Goal: Task Accomplishment & Management: Complete application form

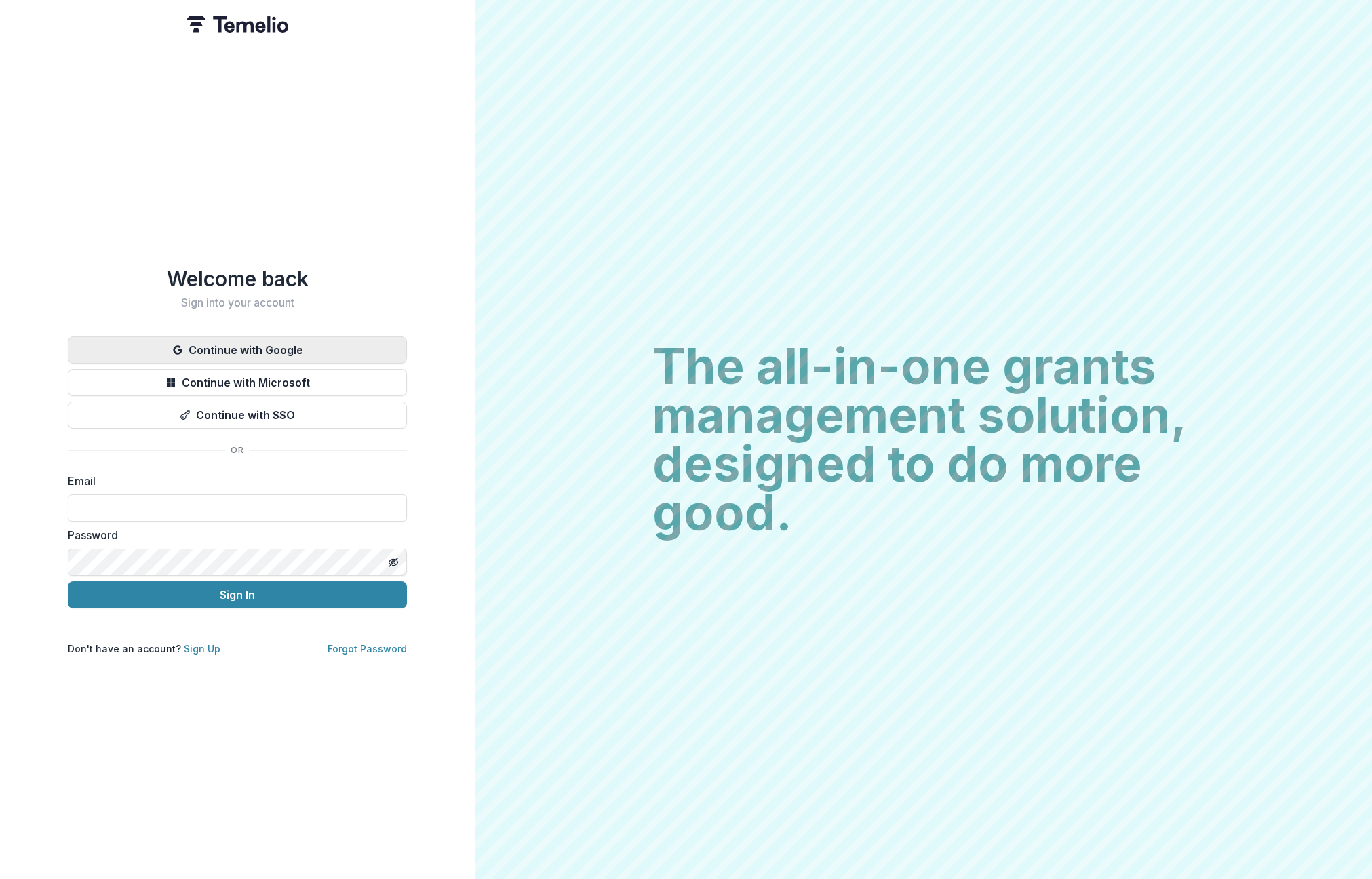
click at [162, 344] on button "Continue with Google" at bounding box center [237, 350] width 339 height 27
click at [280, 354] on button "Continue with Google" at bounding box center [237, 350] width 339 height 27
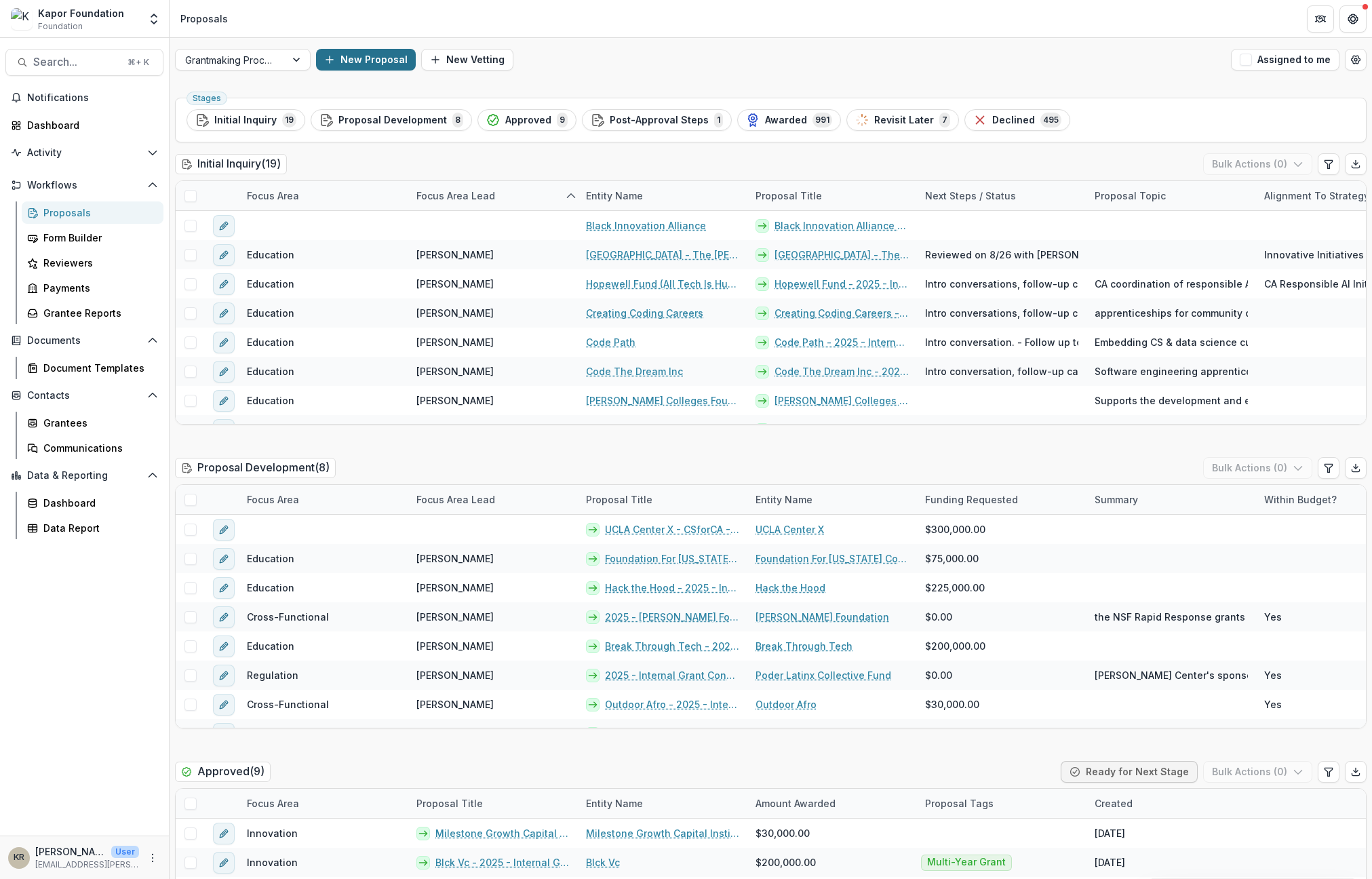
click at [383, 55] on button "New Proposal" at bounding box center [365, 59] width 100 height 22
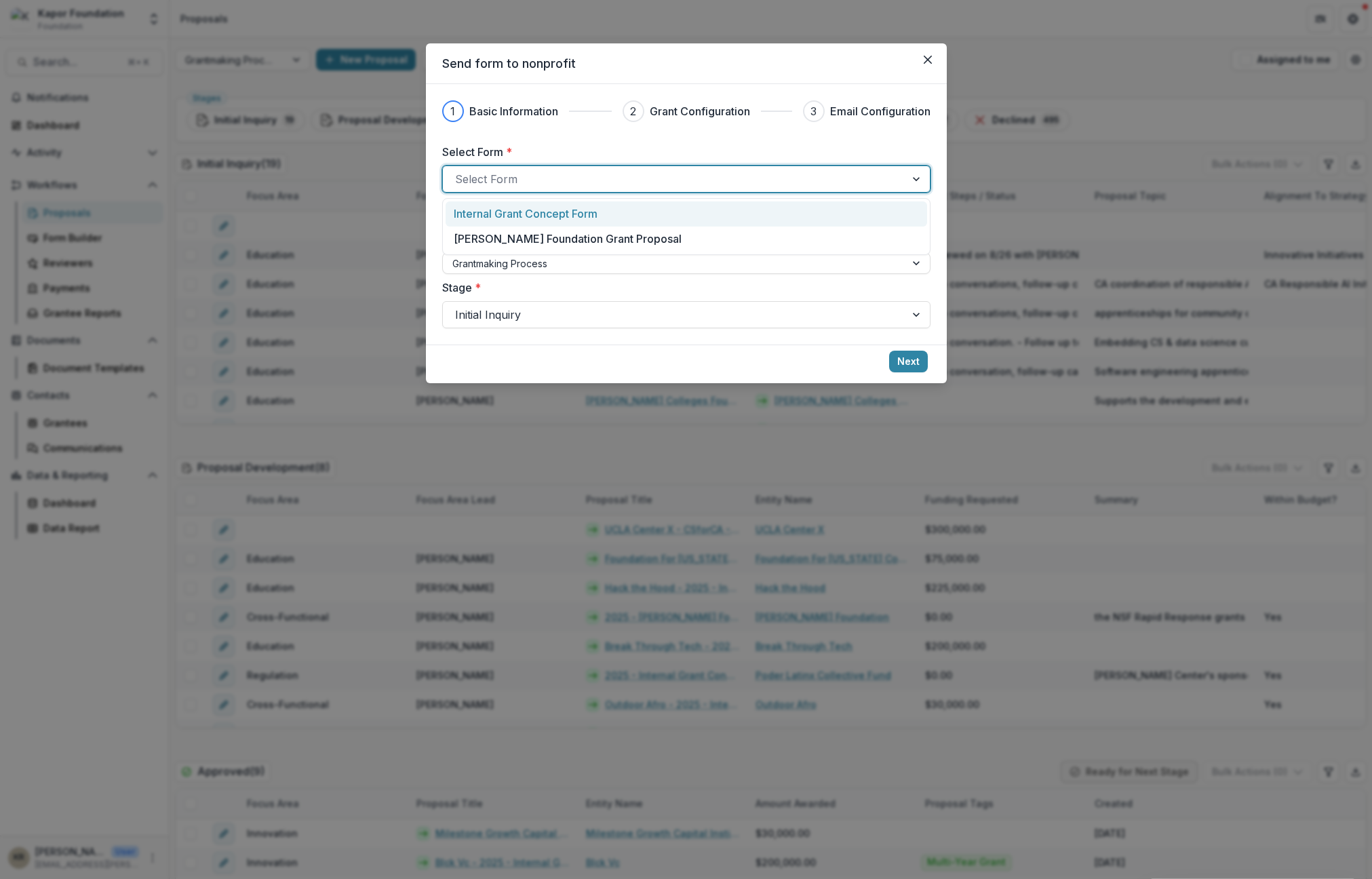
click at [517, 173] on div at bounding box center [674, 179] width 438 height 19
click at [567, 213] on p "Internal Grant Concept Form" at bounding box center [526, 213] width 144 height 16
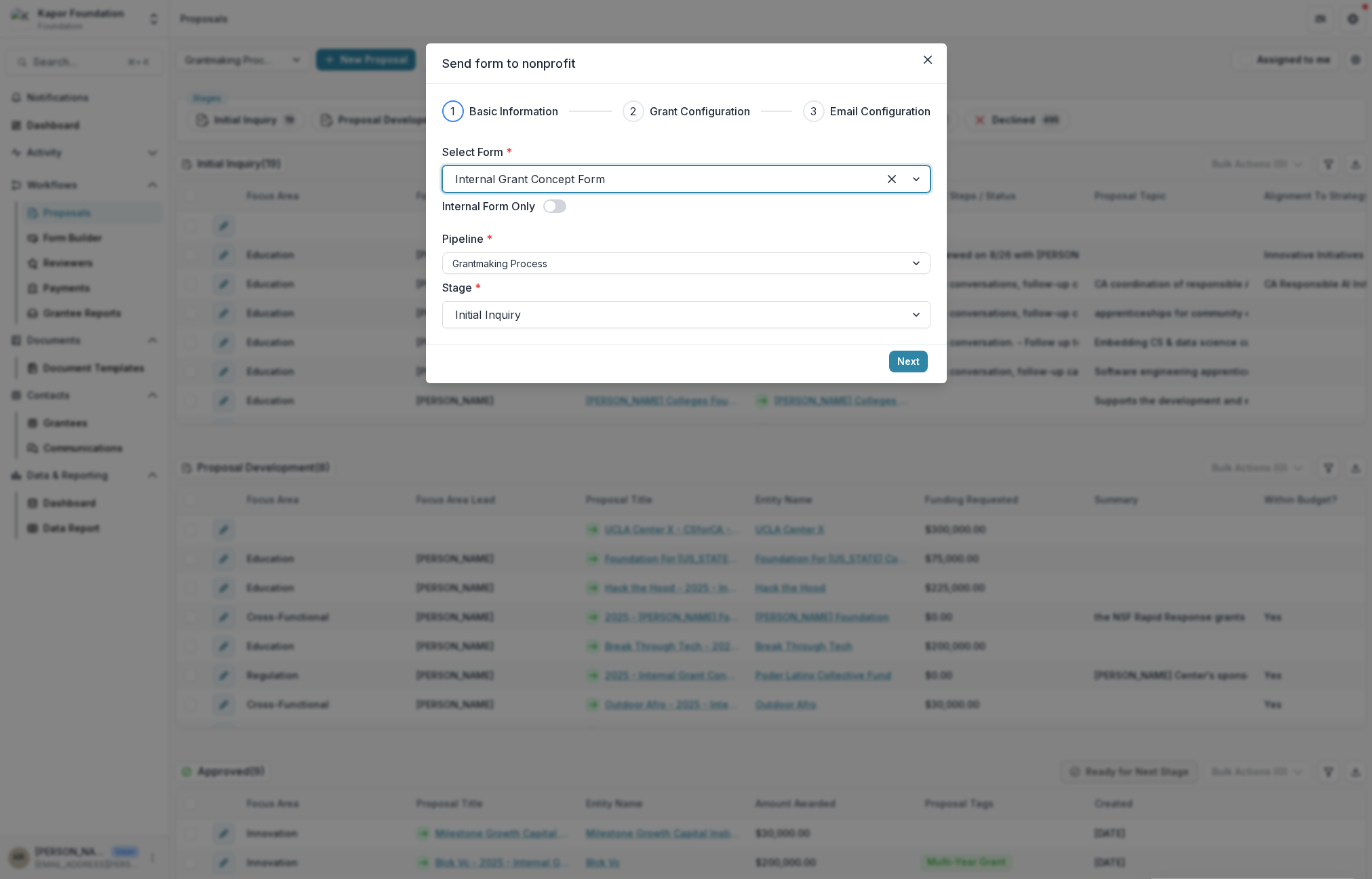
click at [556, 209] on span at bounding box center [555, 206] width 23 height 14
click at [907, 363] on button "Next" at bounding box center [909, 361] width 38 height 22
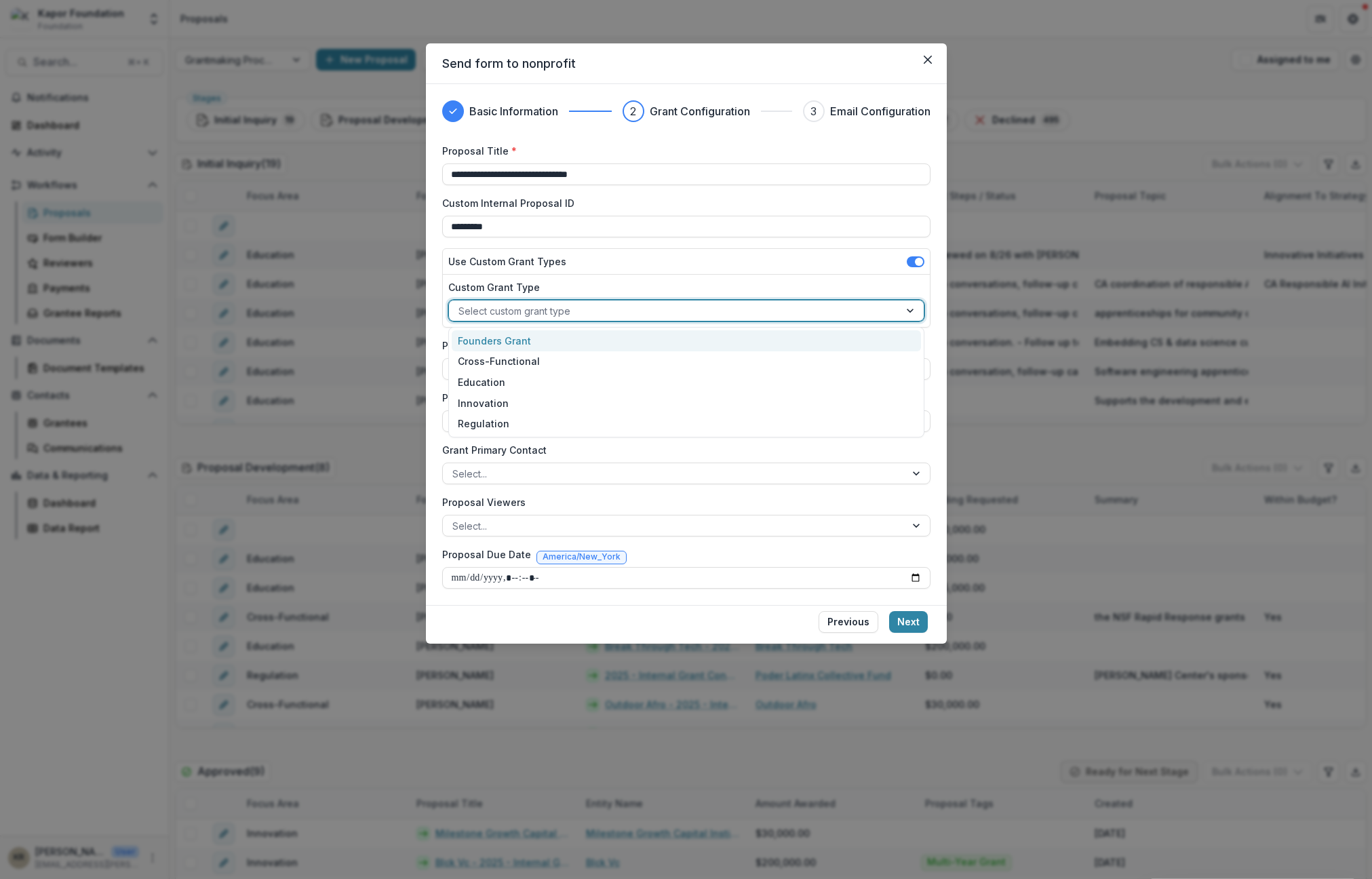
click at [523, 308] on div at bounding box center [674, 311] width 431 height 17
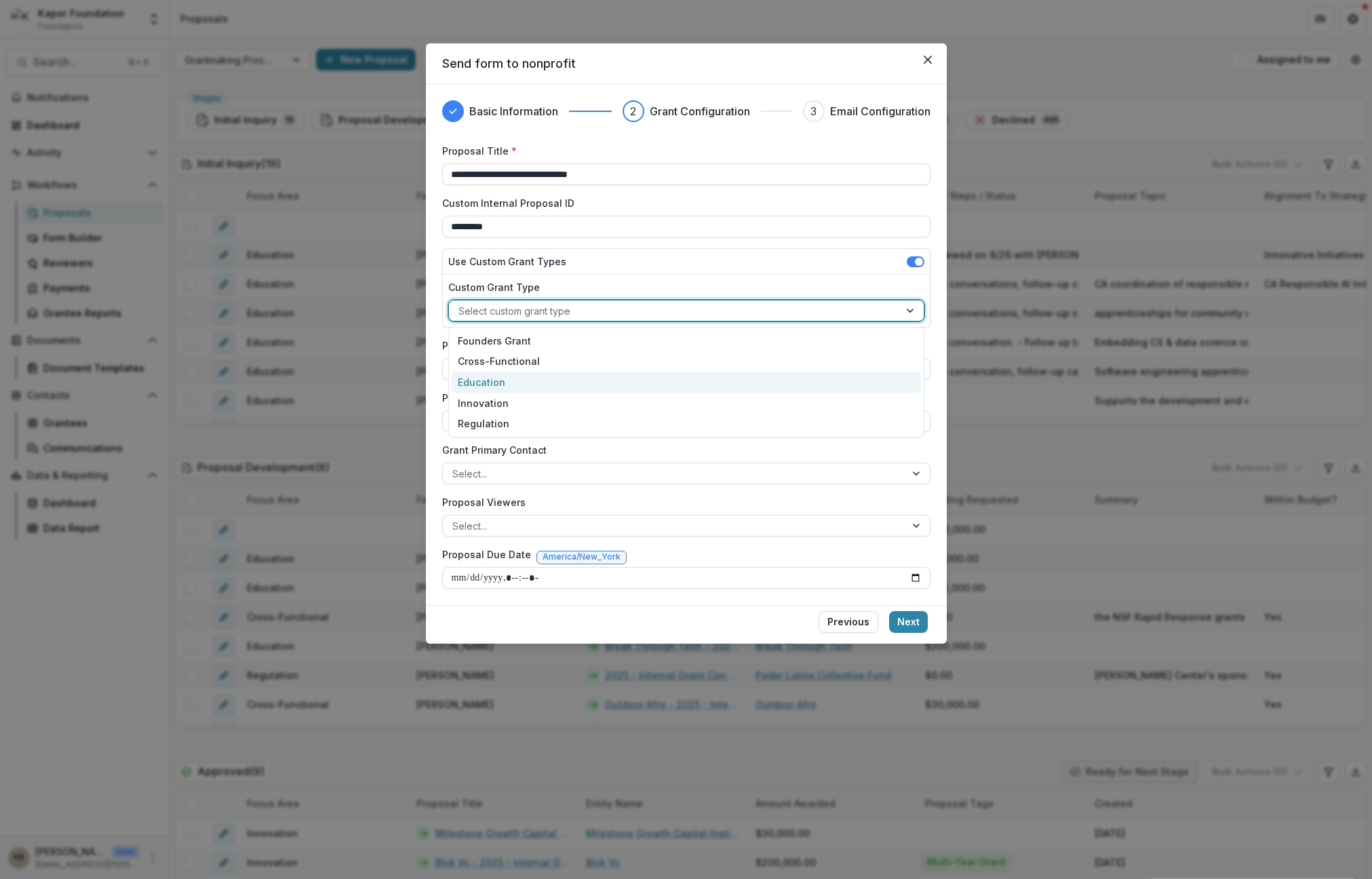
click at [528, 384] on div "Education" at bounding box center [686, 382] width 469 height 21
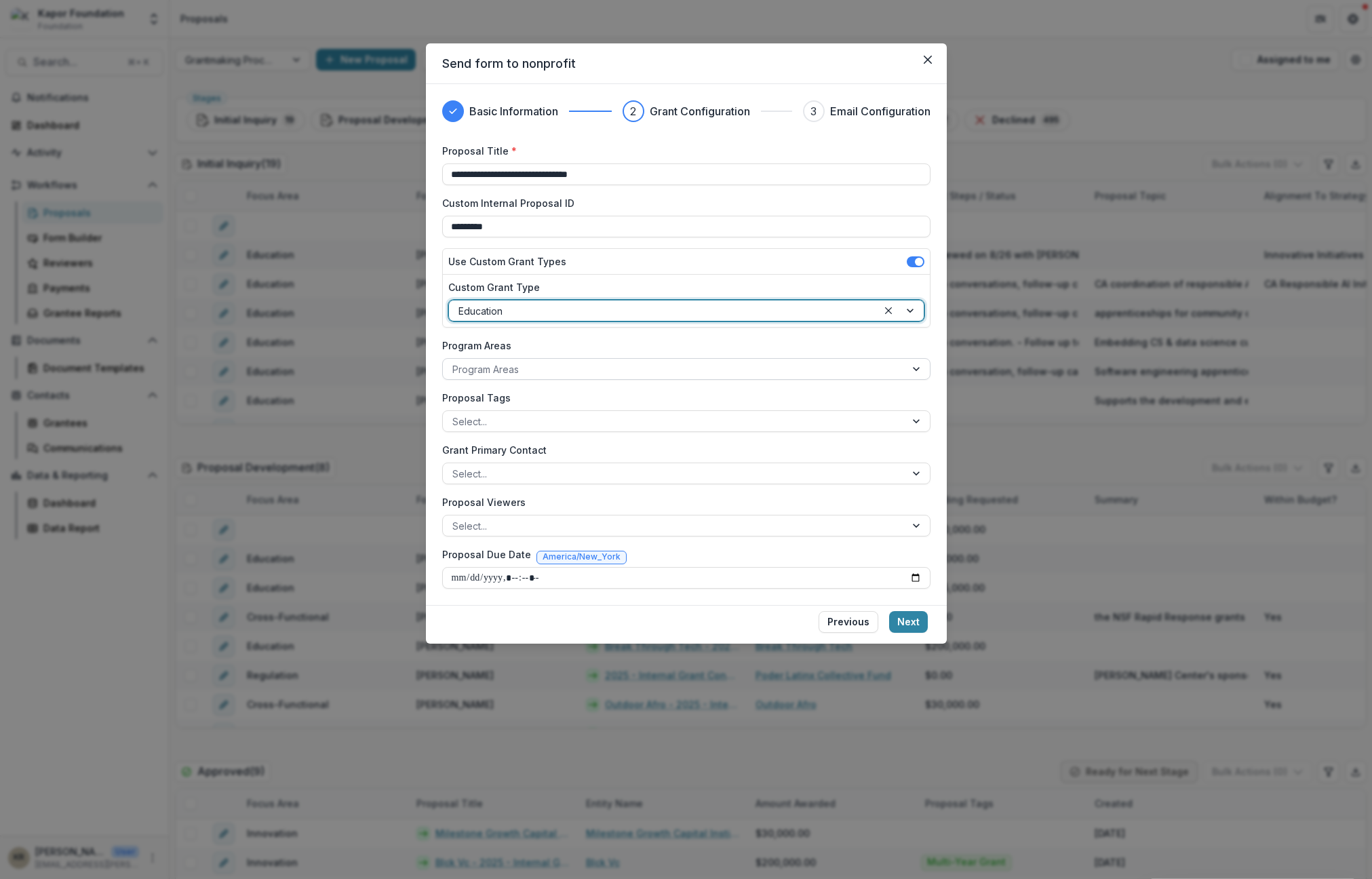
click at [531, 370] on div at bounding box center [674, 368] width 443 height 17
click at [608, 338] on label "Program Areas" at bounding box center [682, 345] width 480 height 14
click at [455, 362] on input "Program Areas" at bounding box center [453, 369] width 2 height 14
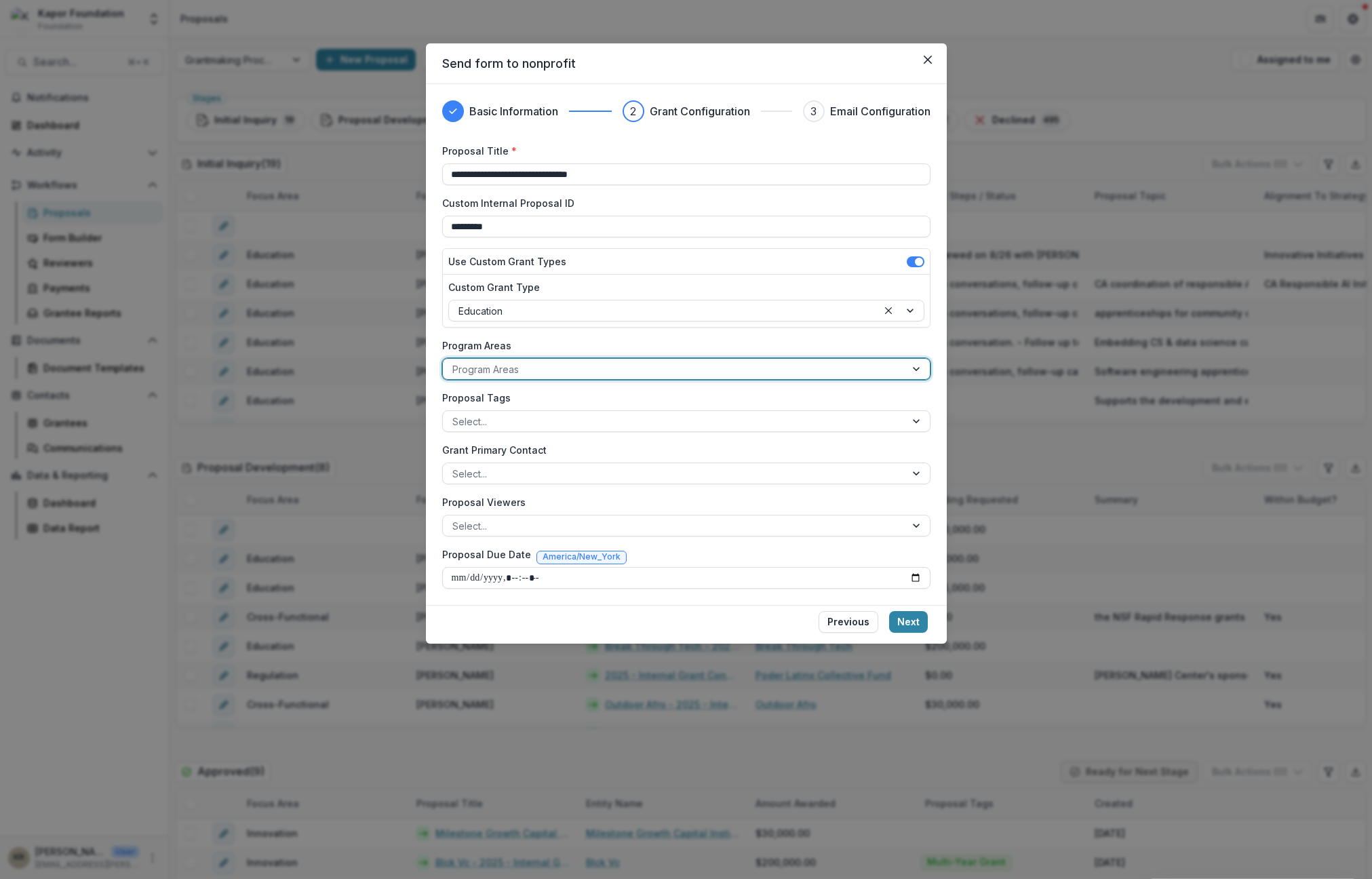
click at [607, 366] on div at bounding box center [674, 368] width 443 height 17
click at [605, 410] on div "Capacity Building" at bounding box center [686, 420] width 482 height 21
click at [544, 368] on span "Capacity Building" at bounding box center [501, 368] width 97 height 15
click at [541, 368] on icon "Remove Capacity Building" at bounding box center [538, 369] width 11 height 11
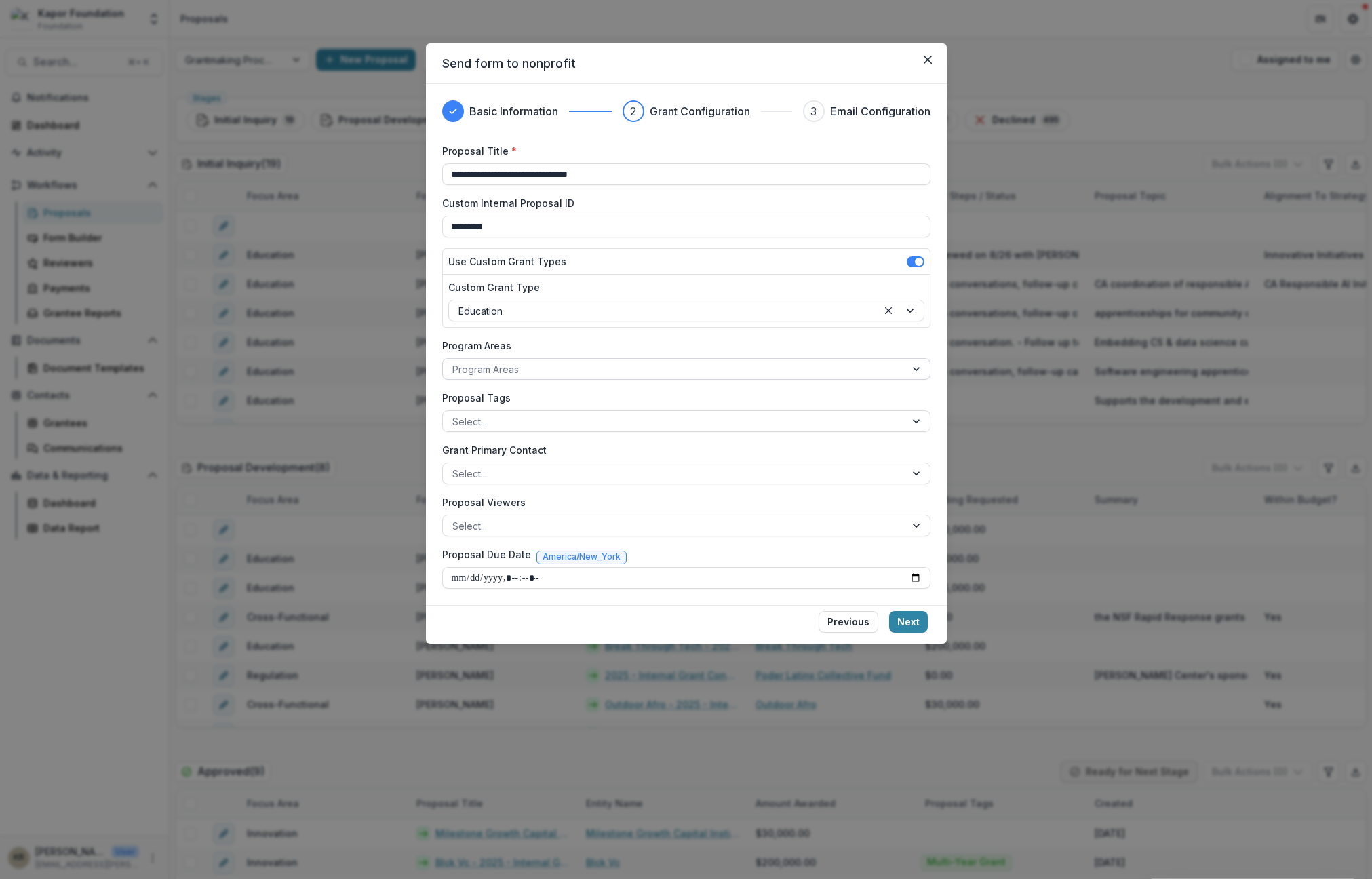
click at [557, 349] on label "Program Areas" at bounding box center [682, 345] width 480 height 14
click at [455, 362] on input "Program Areas" at bounding box center [453, 369] width 2 height 14
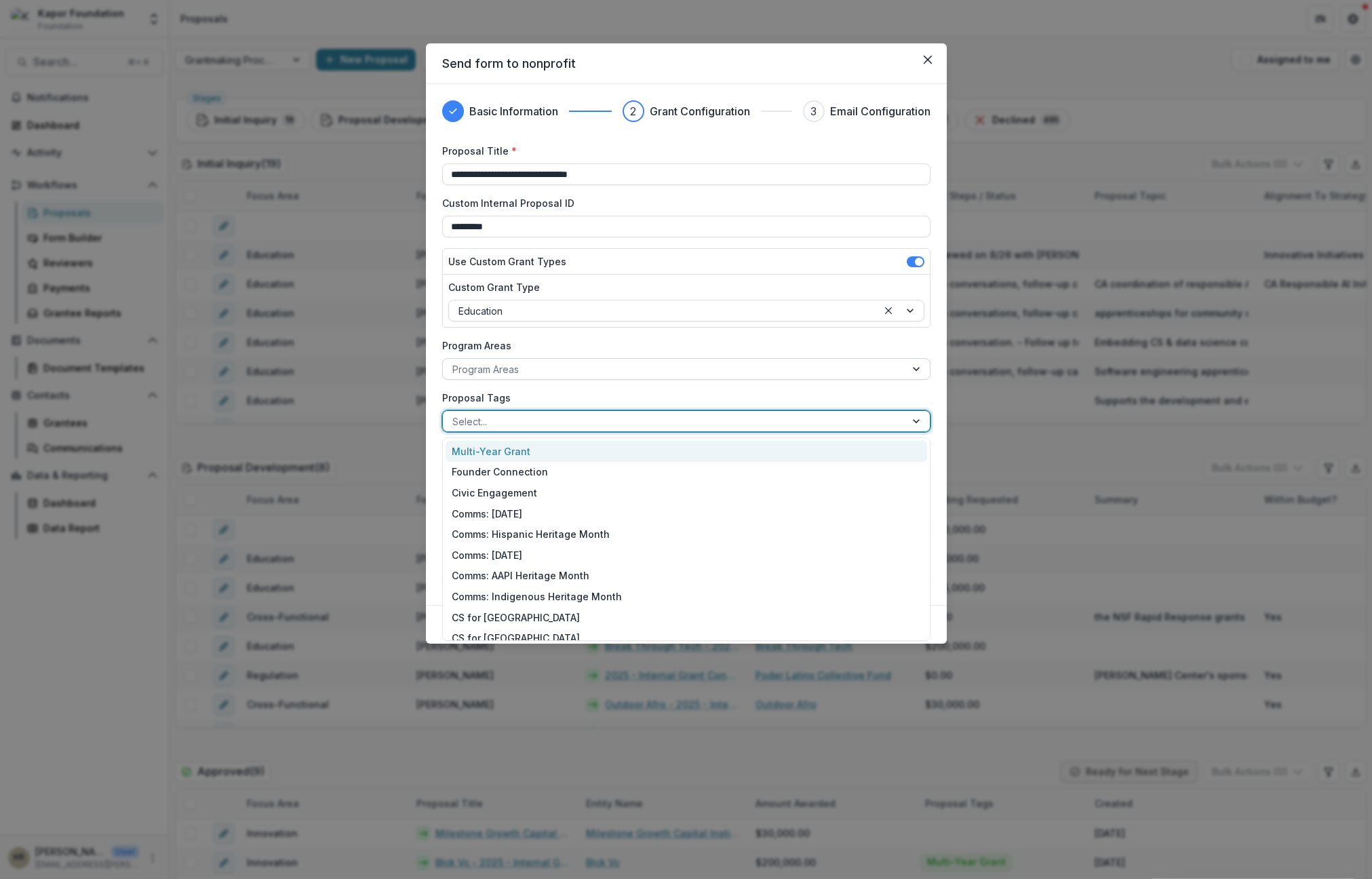
click at [523, 420] on div at bounding box center [674, 421] width 443 height 17
click at [583, 388] on div "**********" at bounding box center [686, 366] width 488 height 445
click at [486, 424] on div at bounding box center [674, 421] width 443 height 17
click at [569, 394] on label "Proposal Tags" at bounding box center [682, 398] width 480 height 14
click at [455, 415] on input "Proposal Tags" at bounding box center [453, 422] width 2 height 14
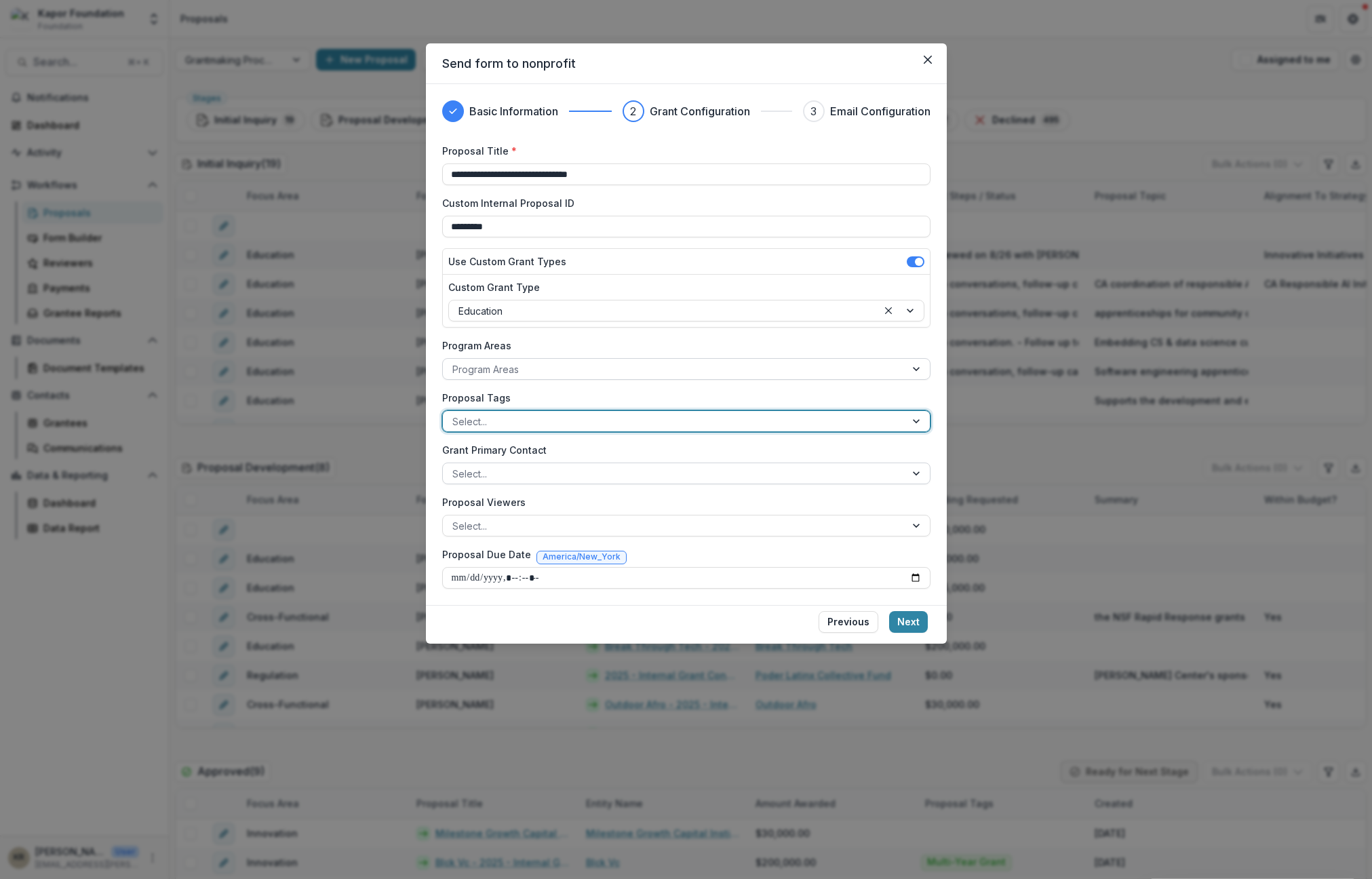
click at [495, 471] on div at bounding box center [674, 473] width 443 height 17
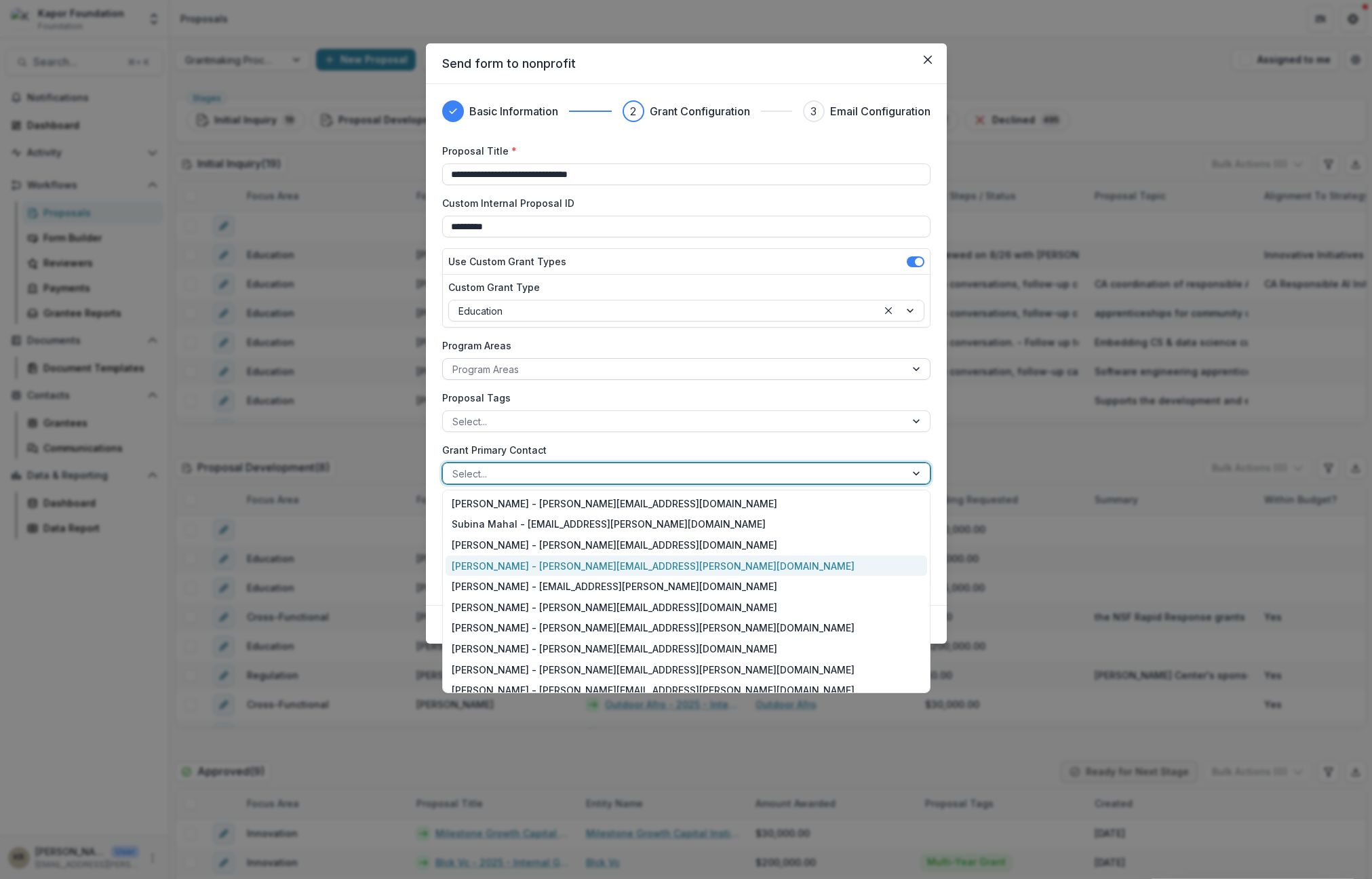
click at [569, 570] on div "[PERSON_NAME] - [PERSON_NAME][EMAIL_ADDRESS][PERSON_NAME][DOMAIN_NAME]" at bounding box center [686, 566] width 482 height 21
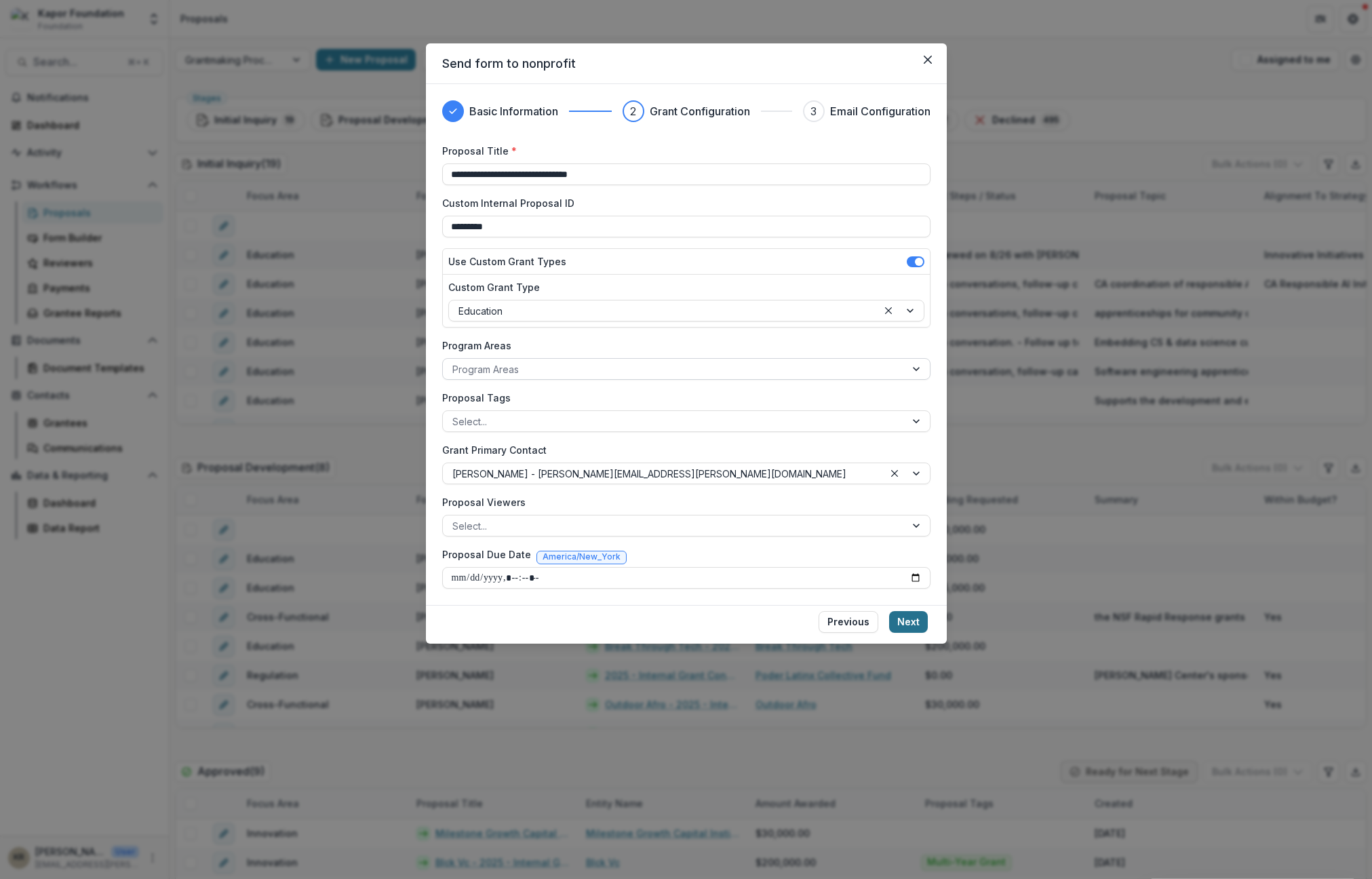
click at [908, 620] on button "Next" at bounding box center [909, 622] width 38 height 22
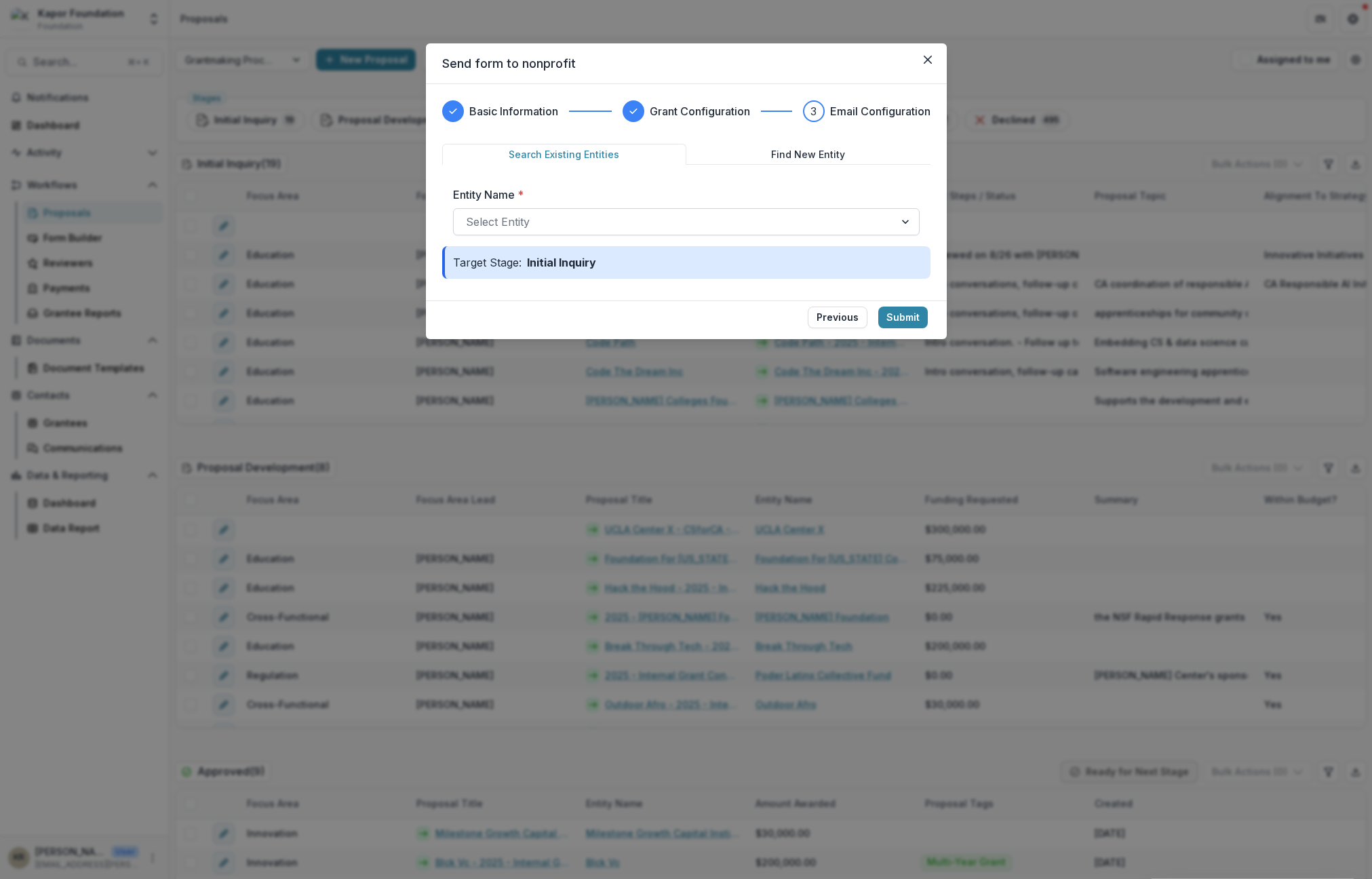
click at [569, 226] on div at bounding box center [674, 222] width 416 height 19
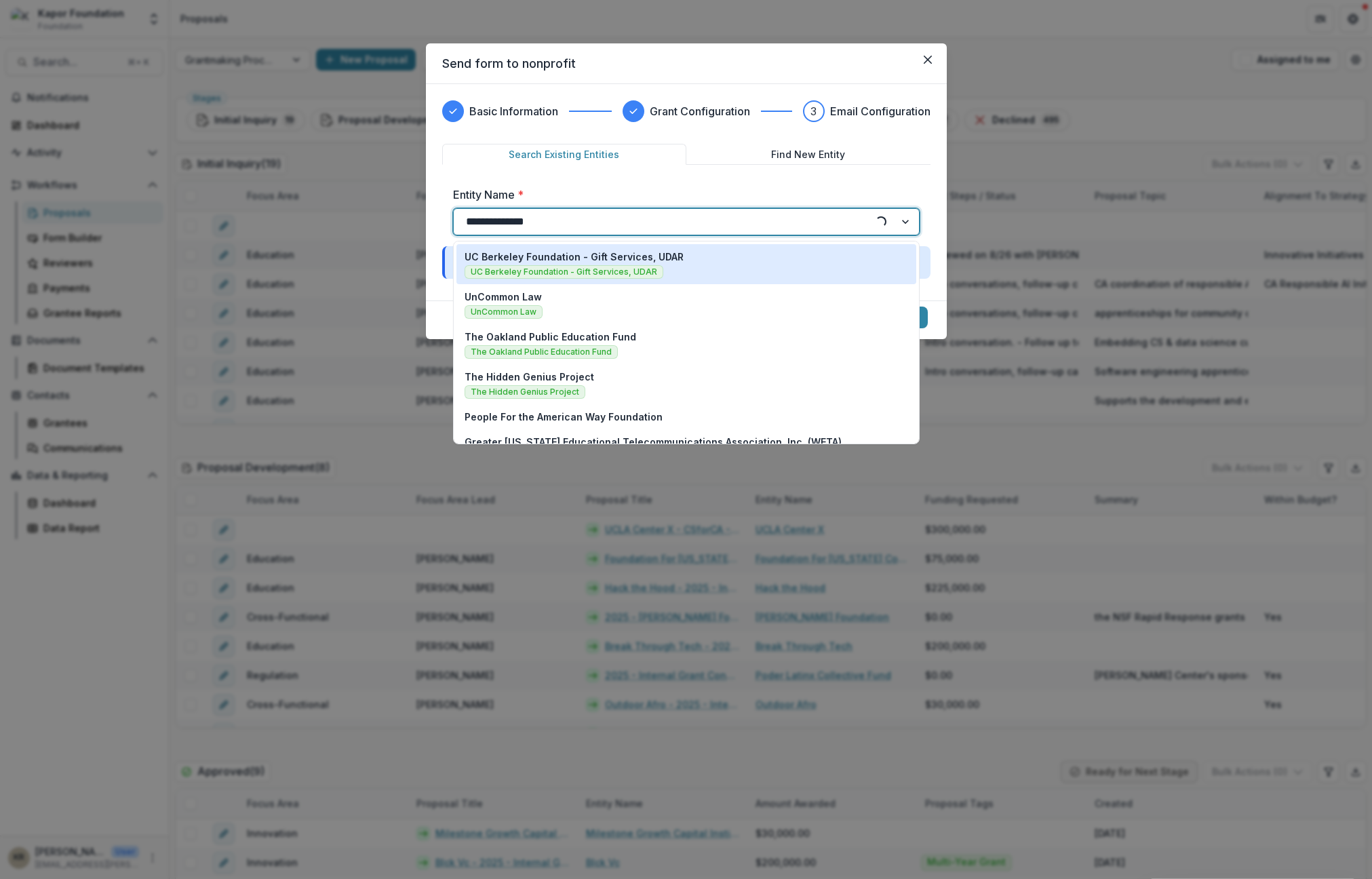
type input "**********"
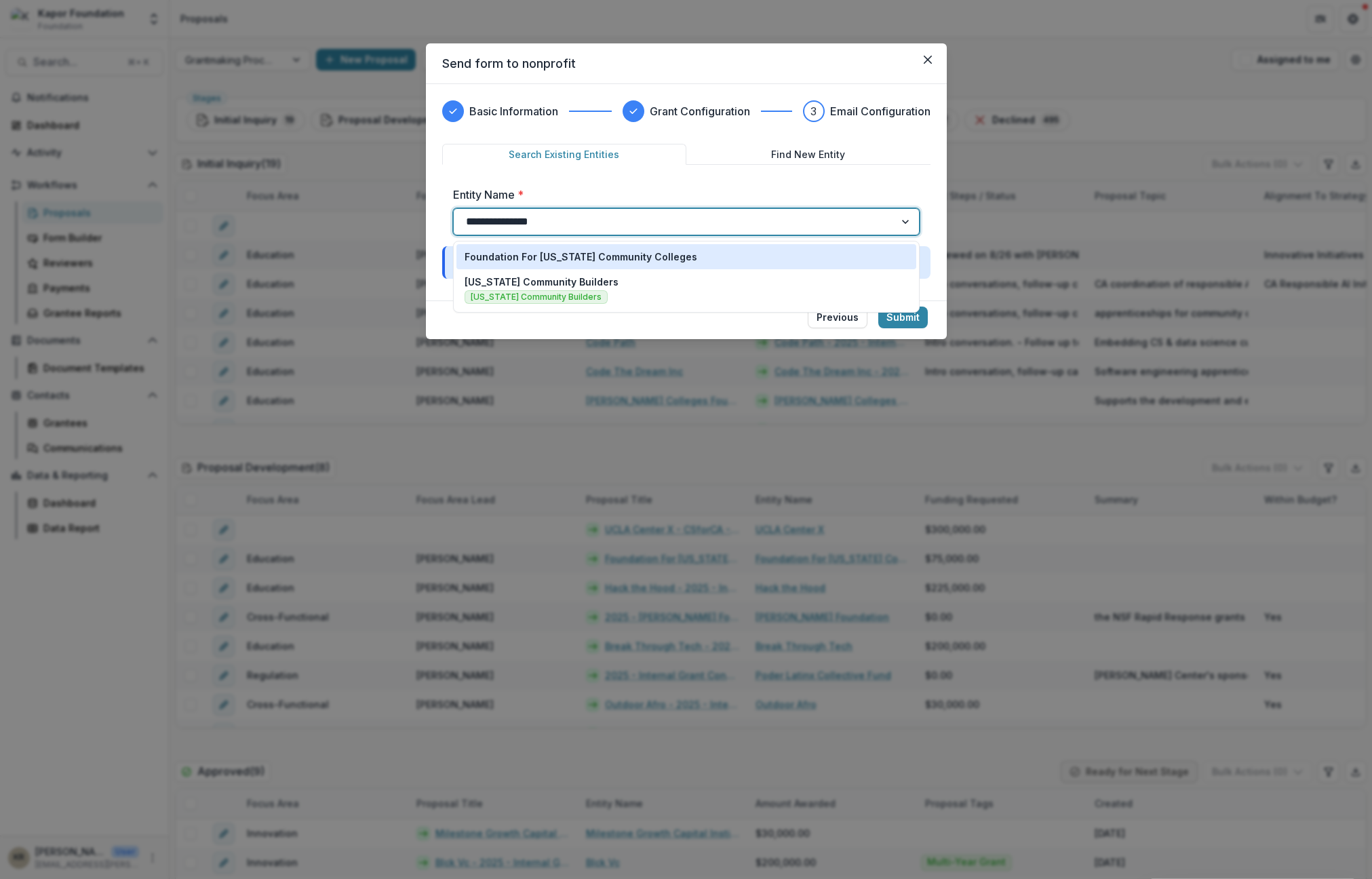
click at [613, 262] on p "Foundation For [US_STATE] Community Colleges" at bounding box center [580, 257] width 233 height 14
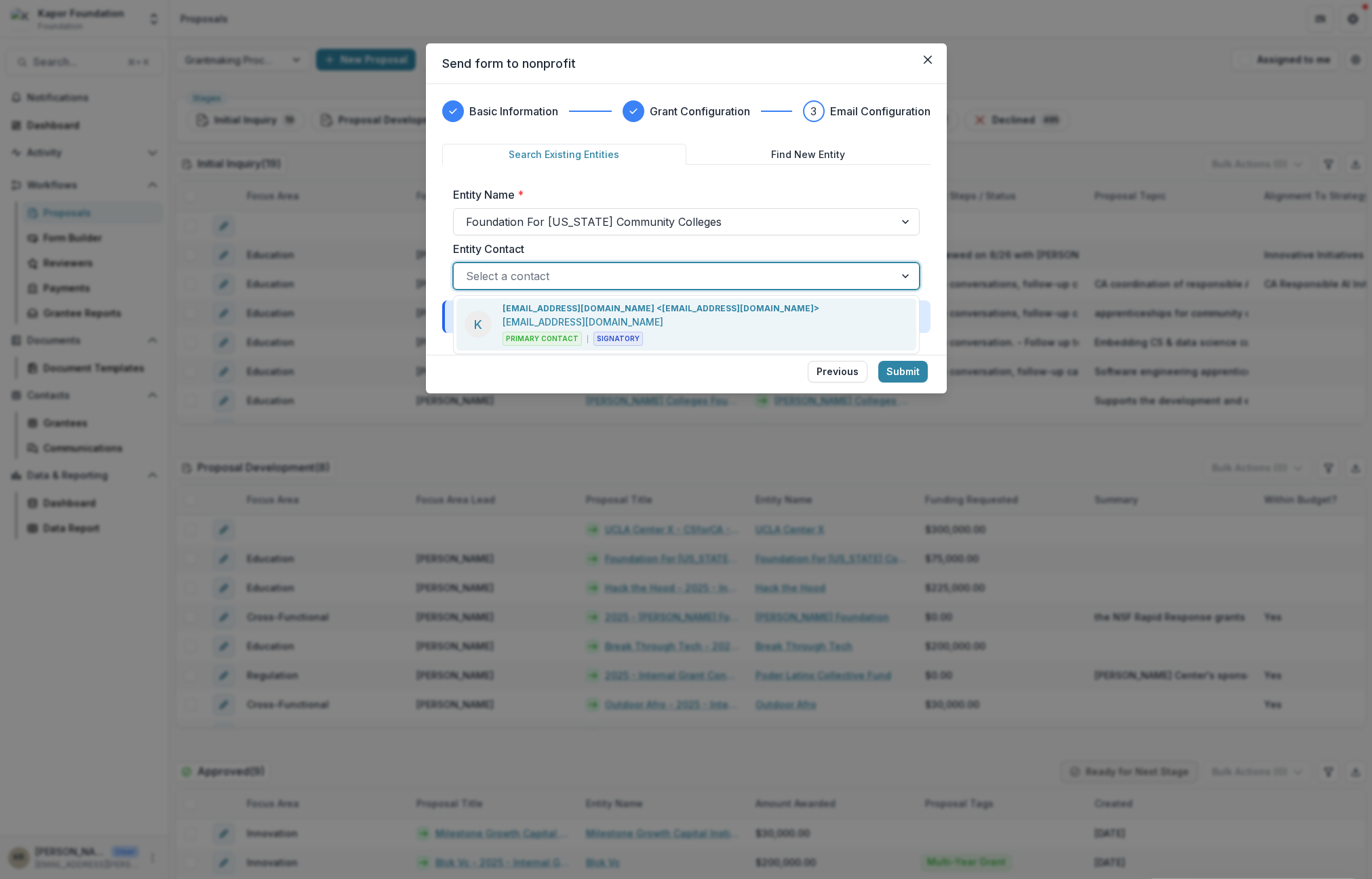
click at [536, 277] on div at bounding box center [674, 276] width 416 height 19
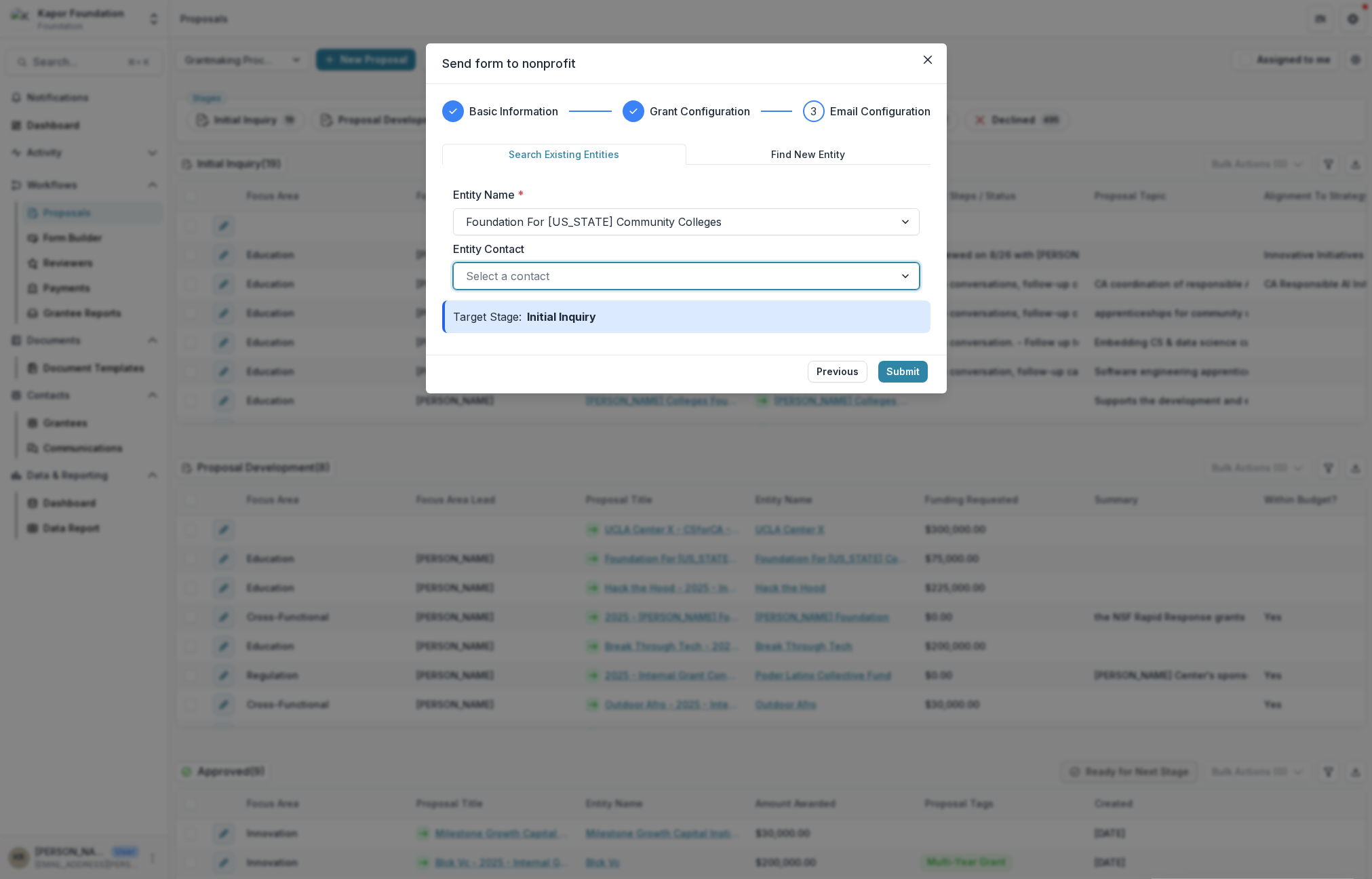
click at [536, 277] on div at bounding box center [674, 276] width 416 height 19
click at [897, 368] on button "Submit" at bounding box center [903, 371] width 50 height 22
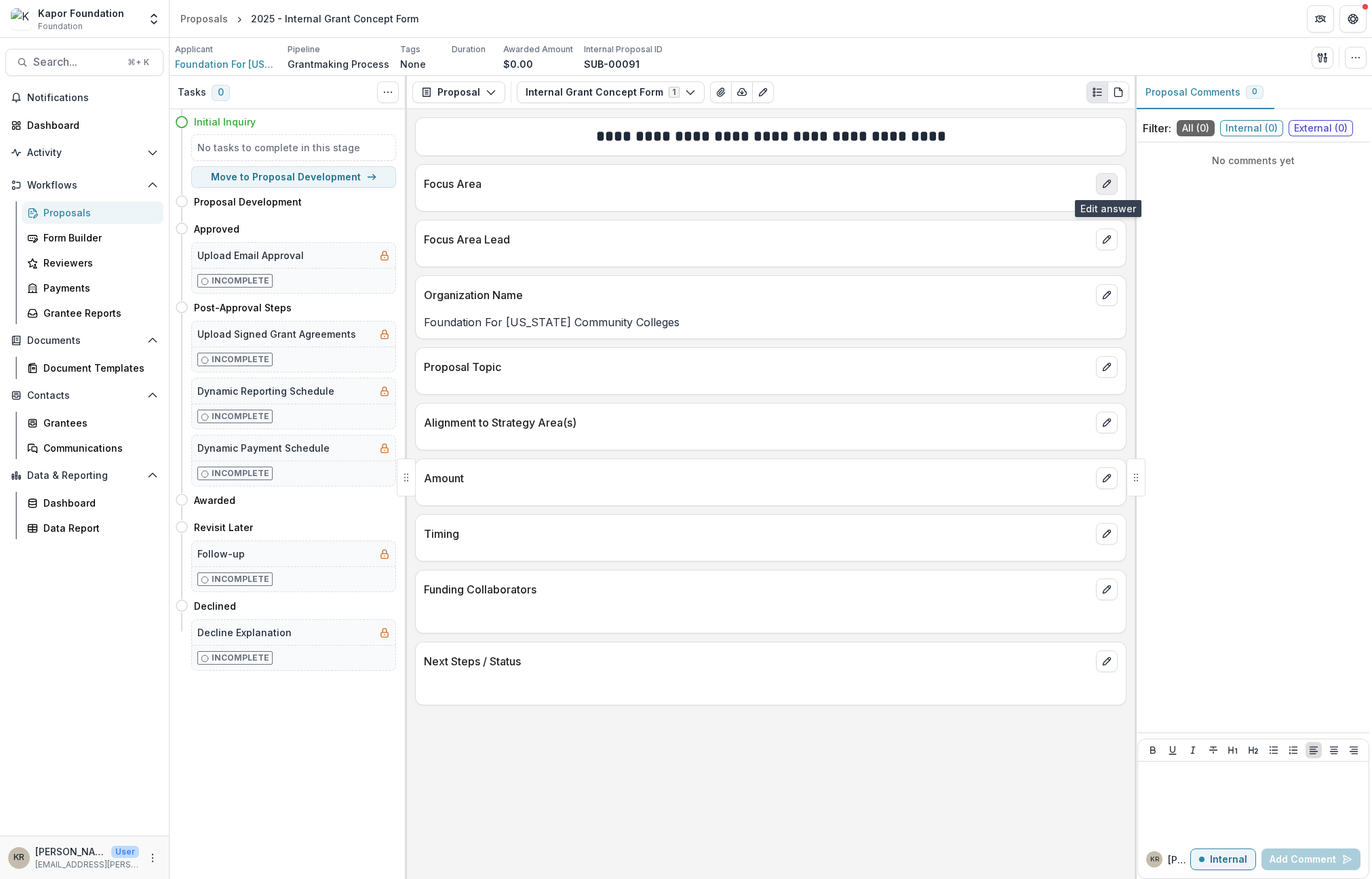
click at [1104, 189] on button "edit" at bounding box center [1106, 183] width 22 height 22
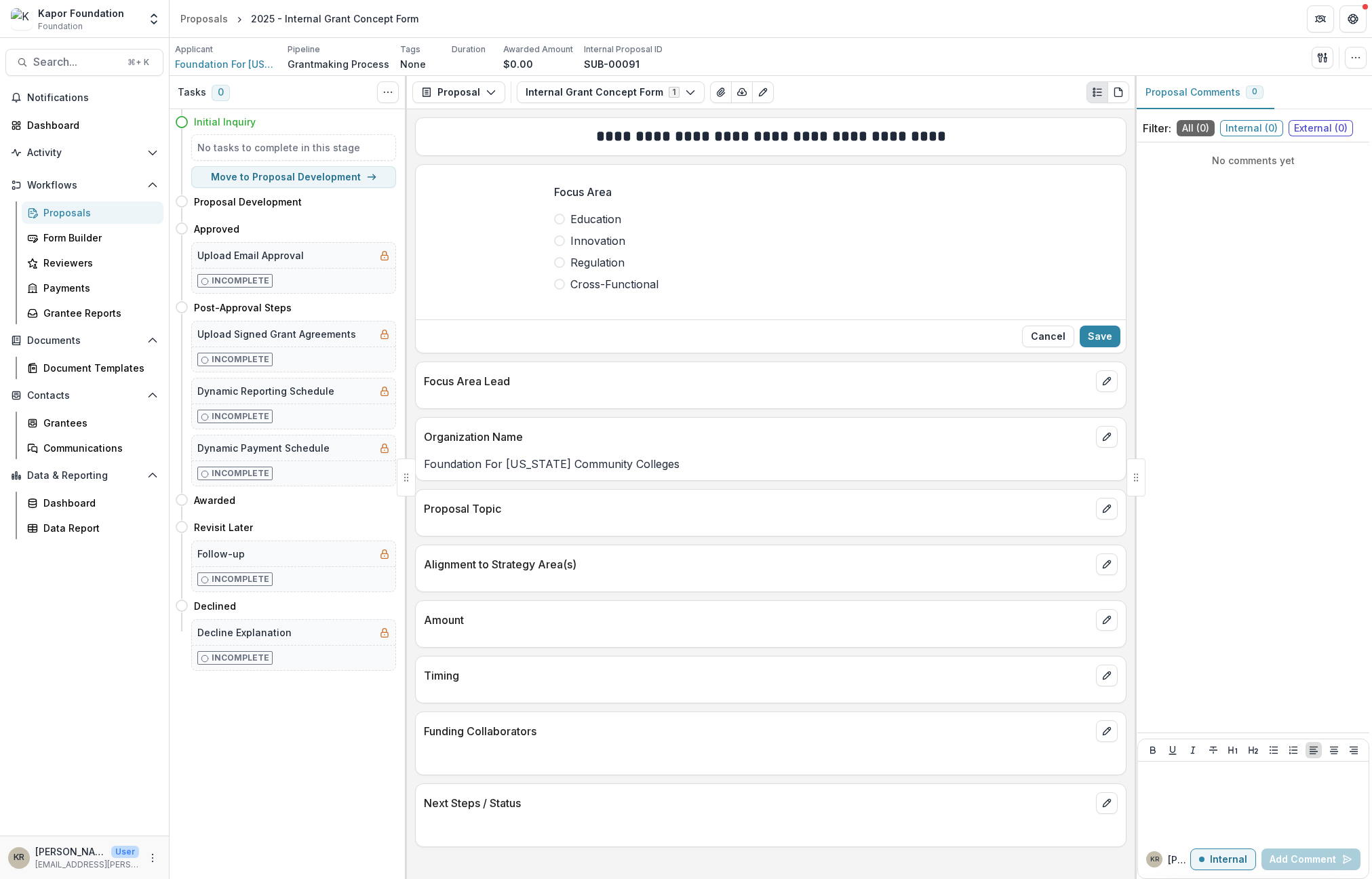
click at [598, 220] on span "Education" at bounding box center [596, 219] width 51 height 16
click at [1115, 339] on button "Save" at bounding box center [1100, 336] width 41 height 22
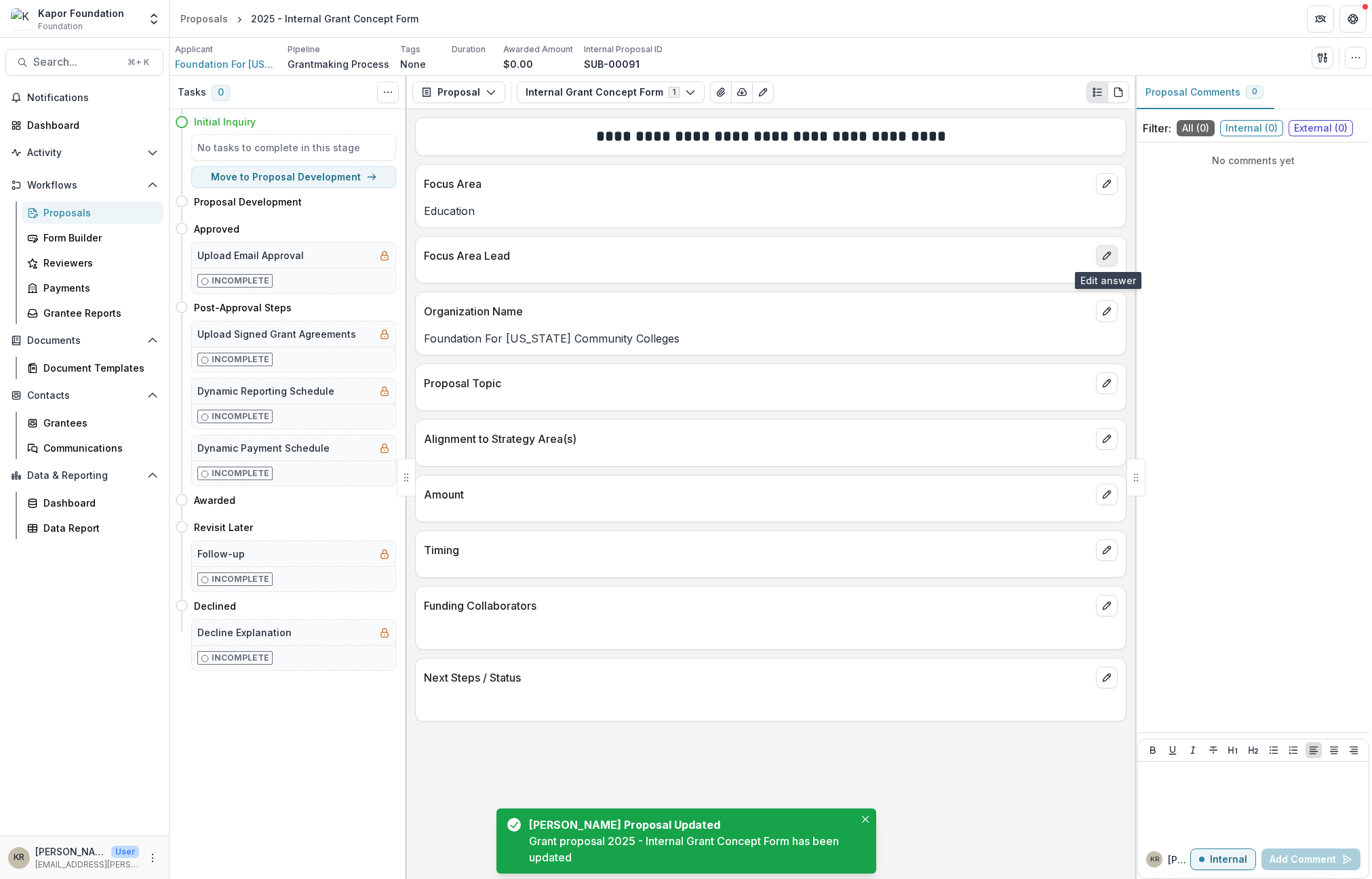
click at [1104, 254] on icon "edit" at bounding box center [1107, 256] width 11 height 11
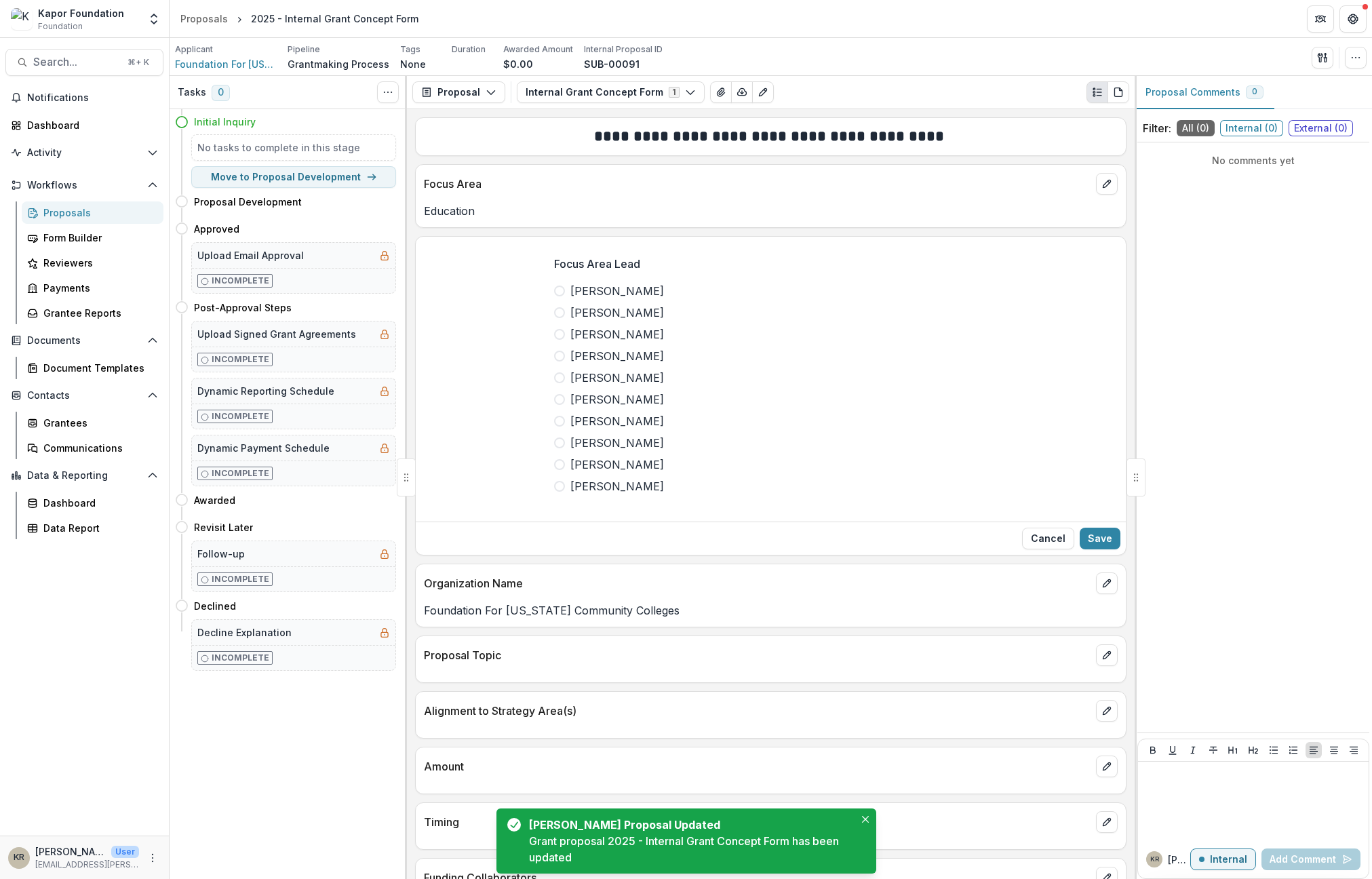
click at [615, 348] on span "[PERSON_NAME]" at bounding box center [617, 356] width 93 height 16
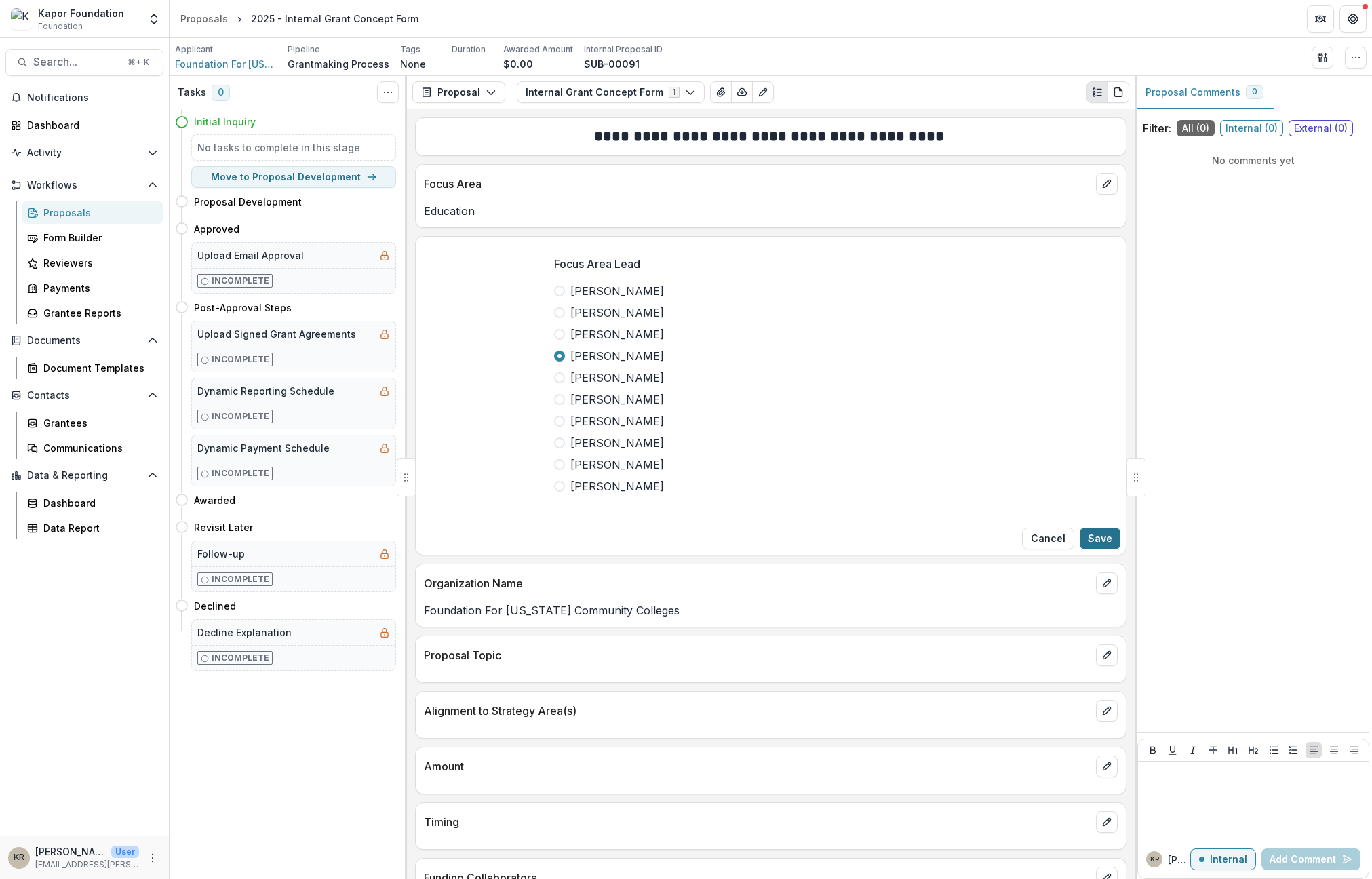
click at [1112, 544] on button "Save" at bounding box center [1100, 538] width 41 height 22
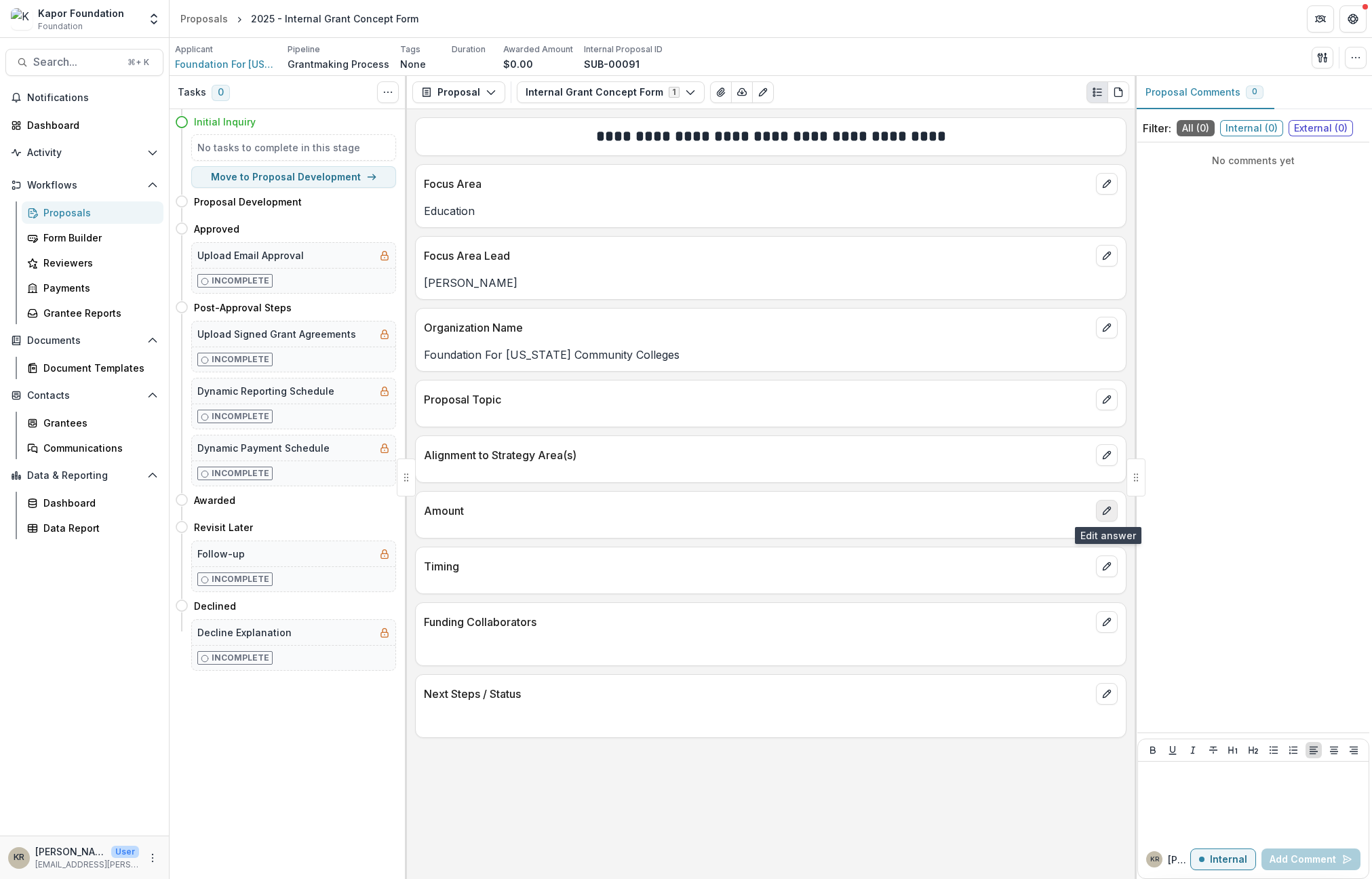
click at [1104, 501] on button "edit" at bounding box center [1106, 510] width 22 height 22
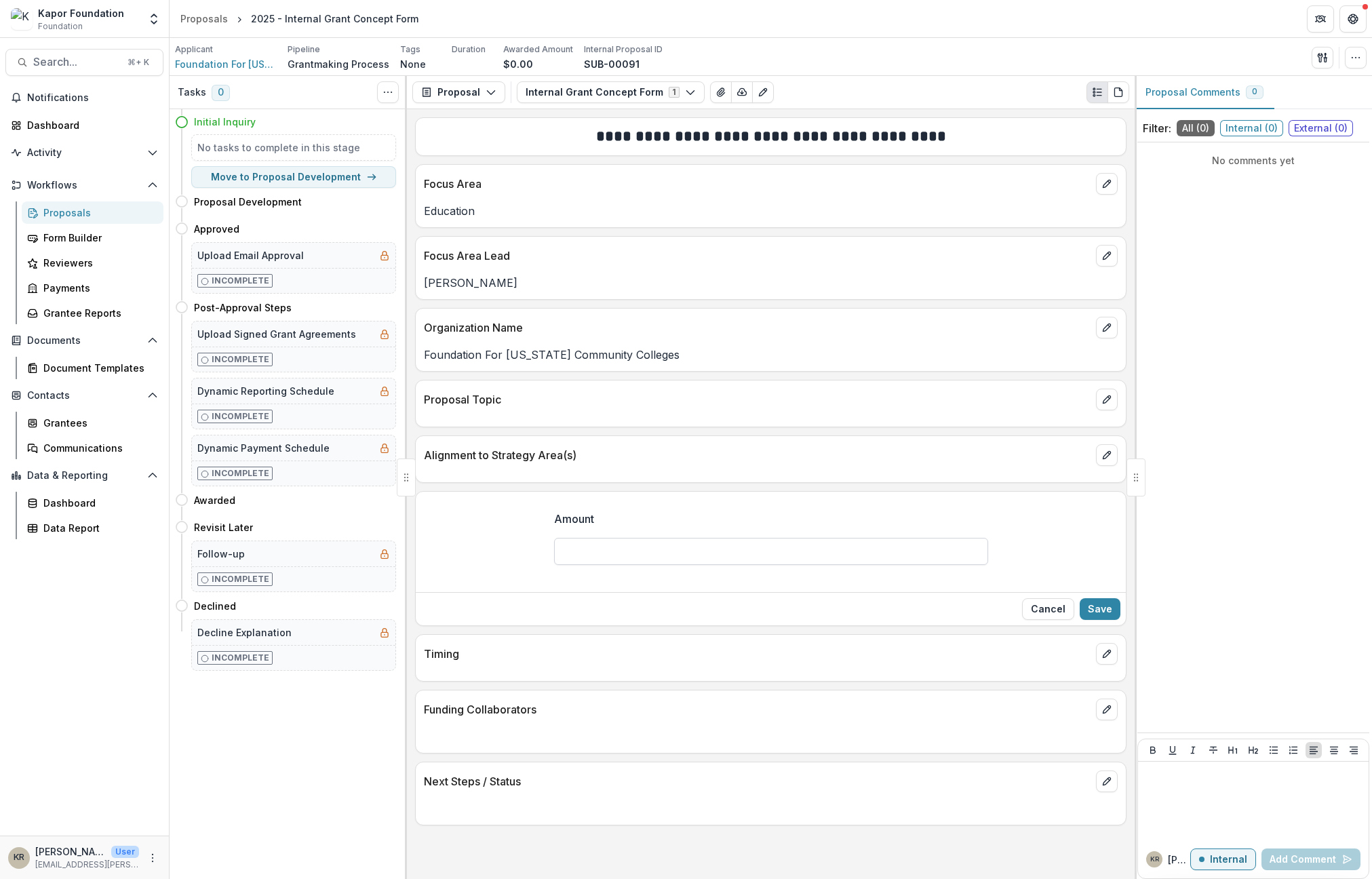
click at [637, 548] on input "Amount" at bounding box center [770, 551] width 434 height 27
type input "******"
click at [1115, 610] on button "Save" at bounding box center [1100, 609] width 41 height 22
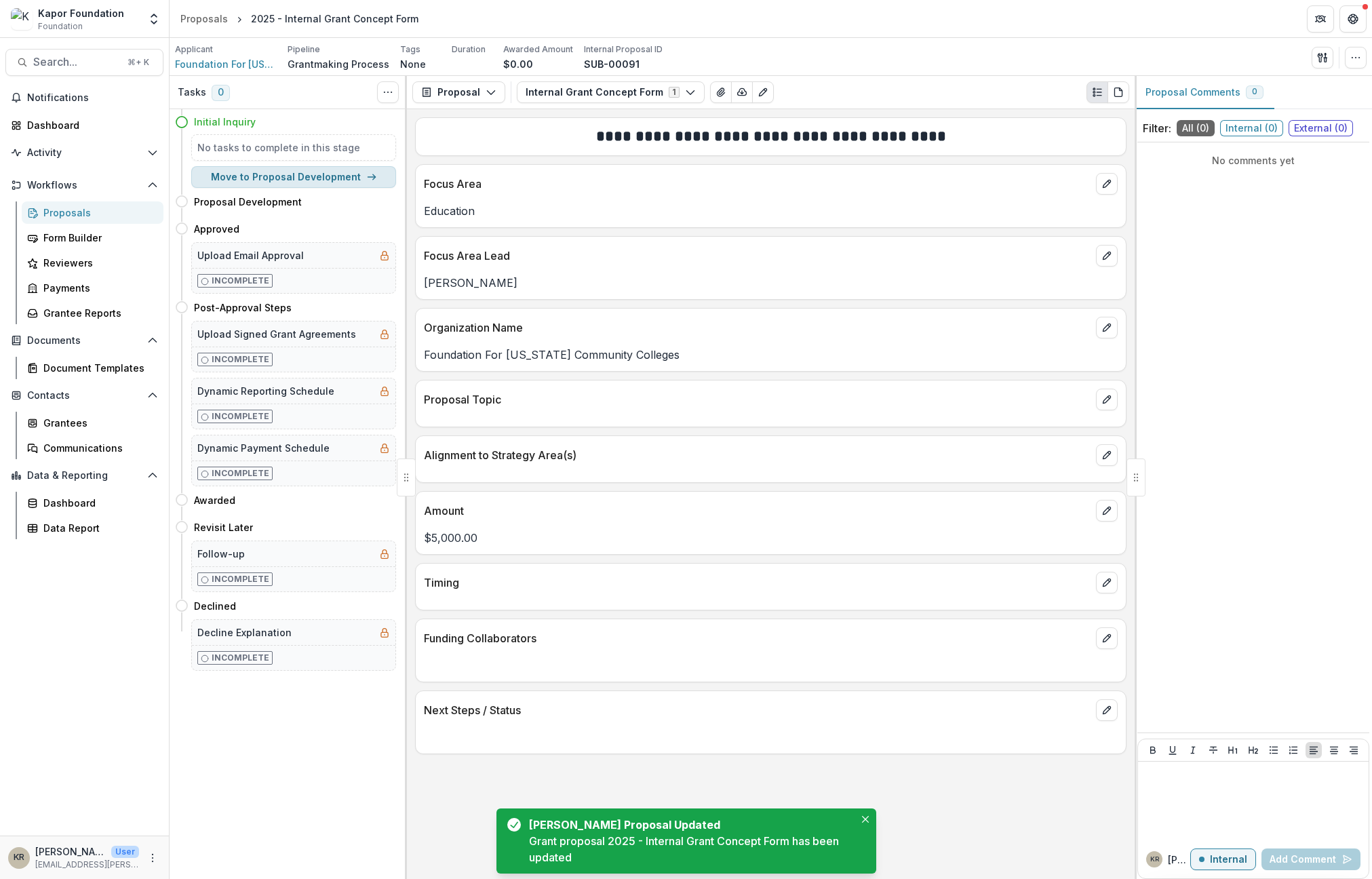
click at [320, 183] on button "Move to Proposal Development" at bounding box center [293, 177] width 205 height 22
select select "**********"
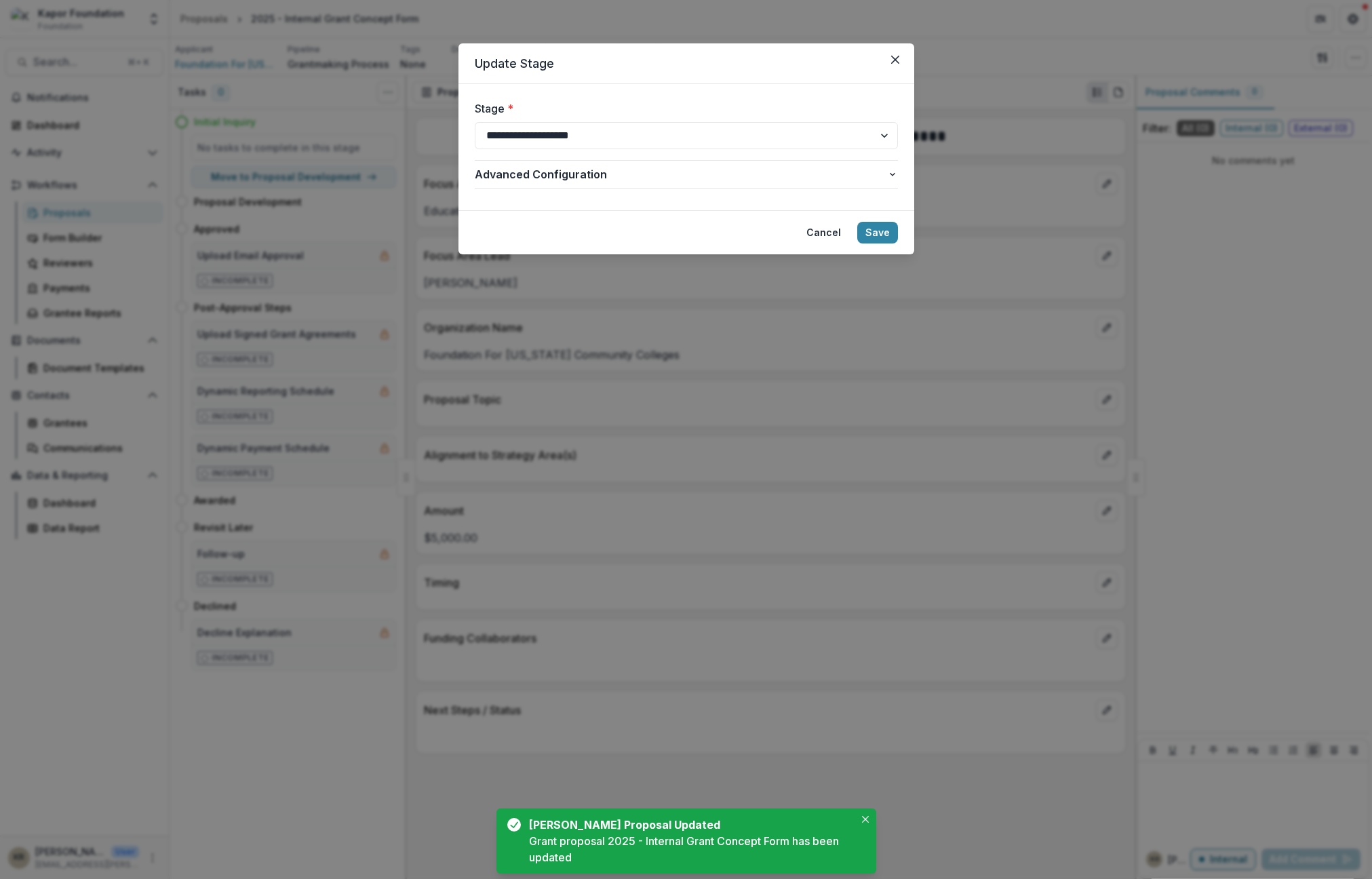
select select "**********"
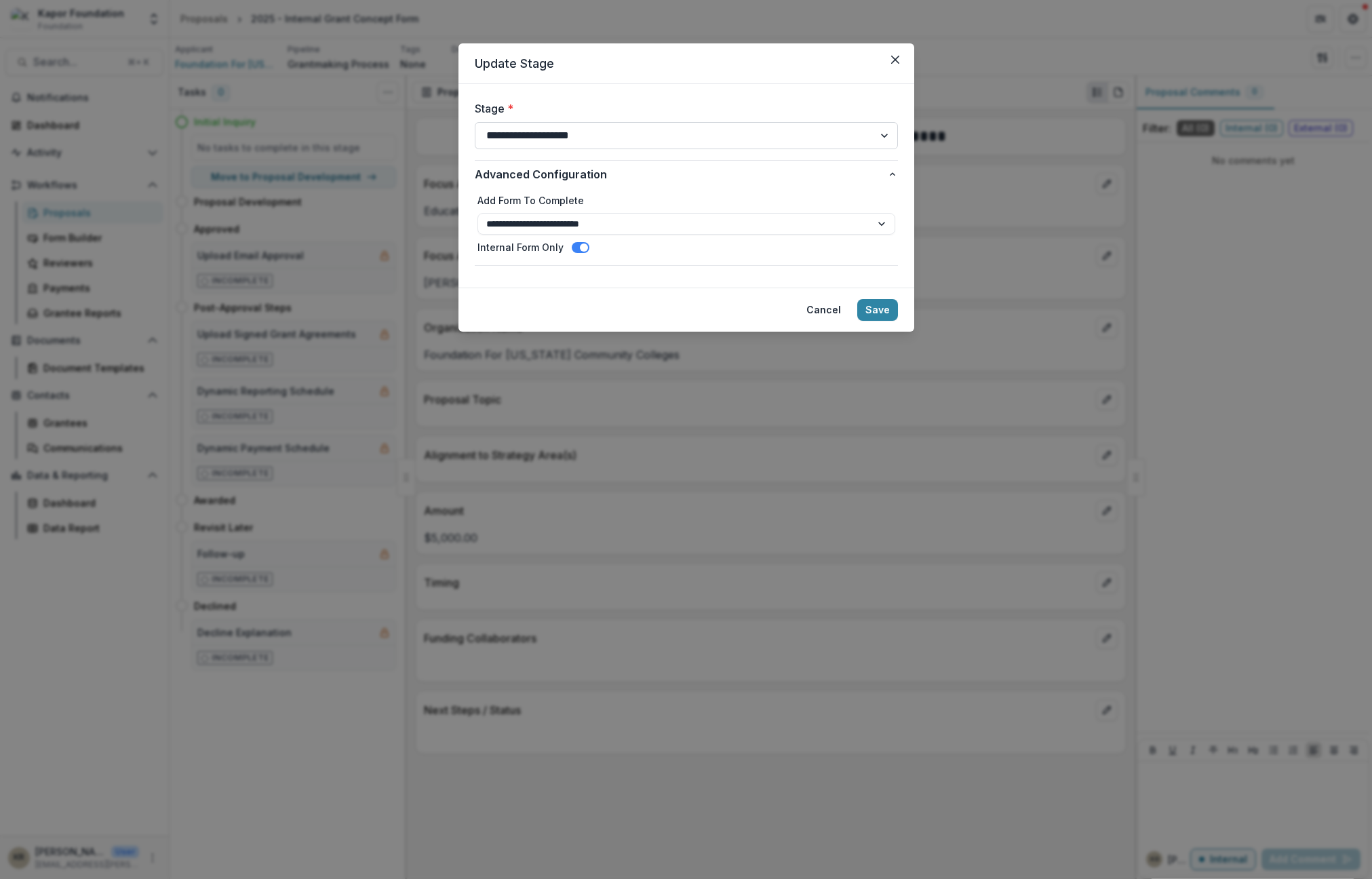
click at [571, 128] on select "**********" at bounding box center [686, 136] width 424 height 27
click at [877, 304] on button "Save" at bounding box center [877, 309] width 41 height 22
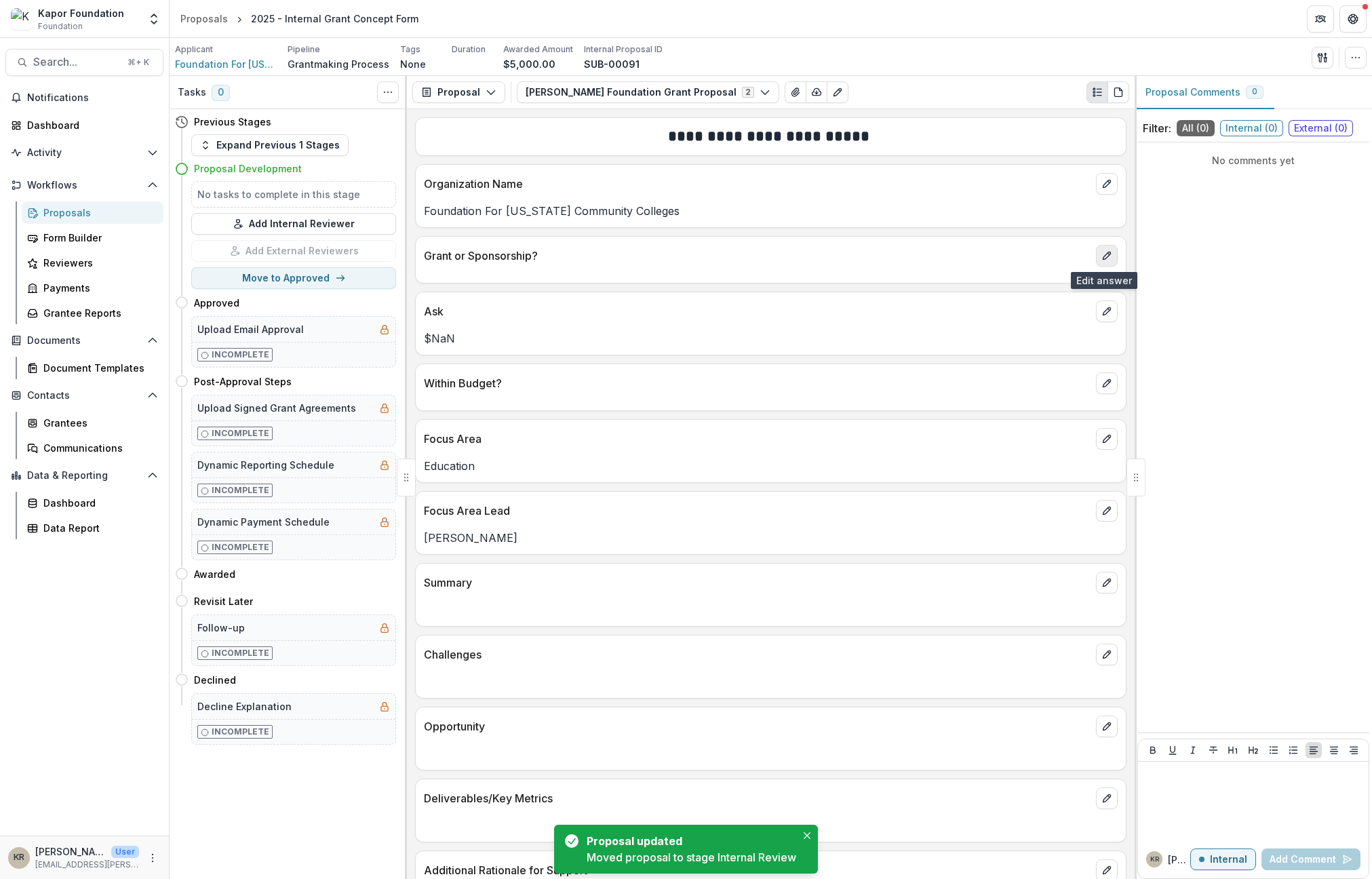
click at [1103, 262] on button "edit" at bounding box center [1106, 255] width 22 height 22
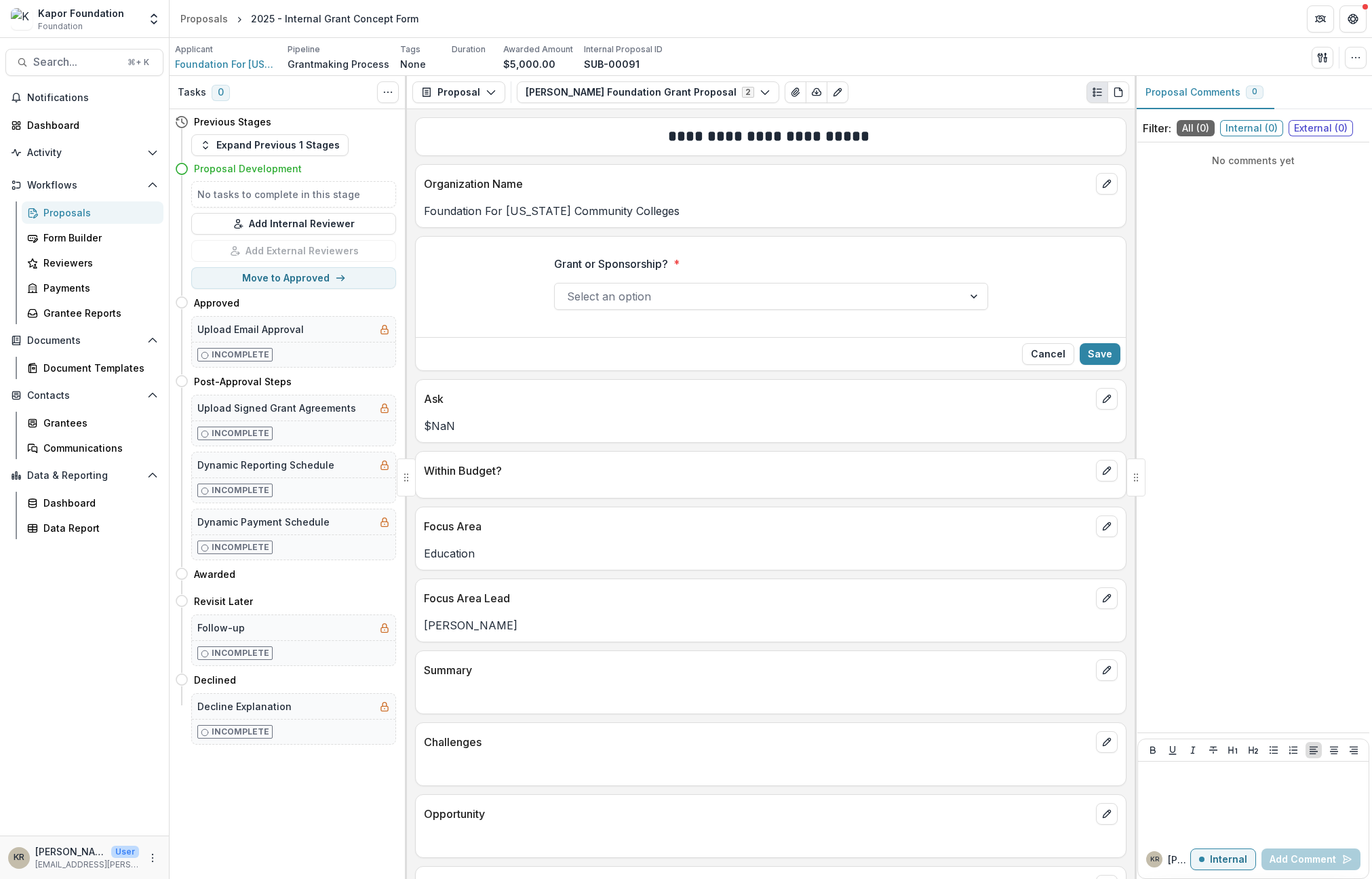
click at [688, 290] on div at bounding box center [758, 296] width 384 height 19
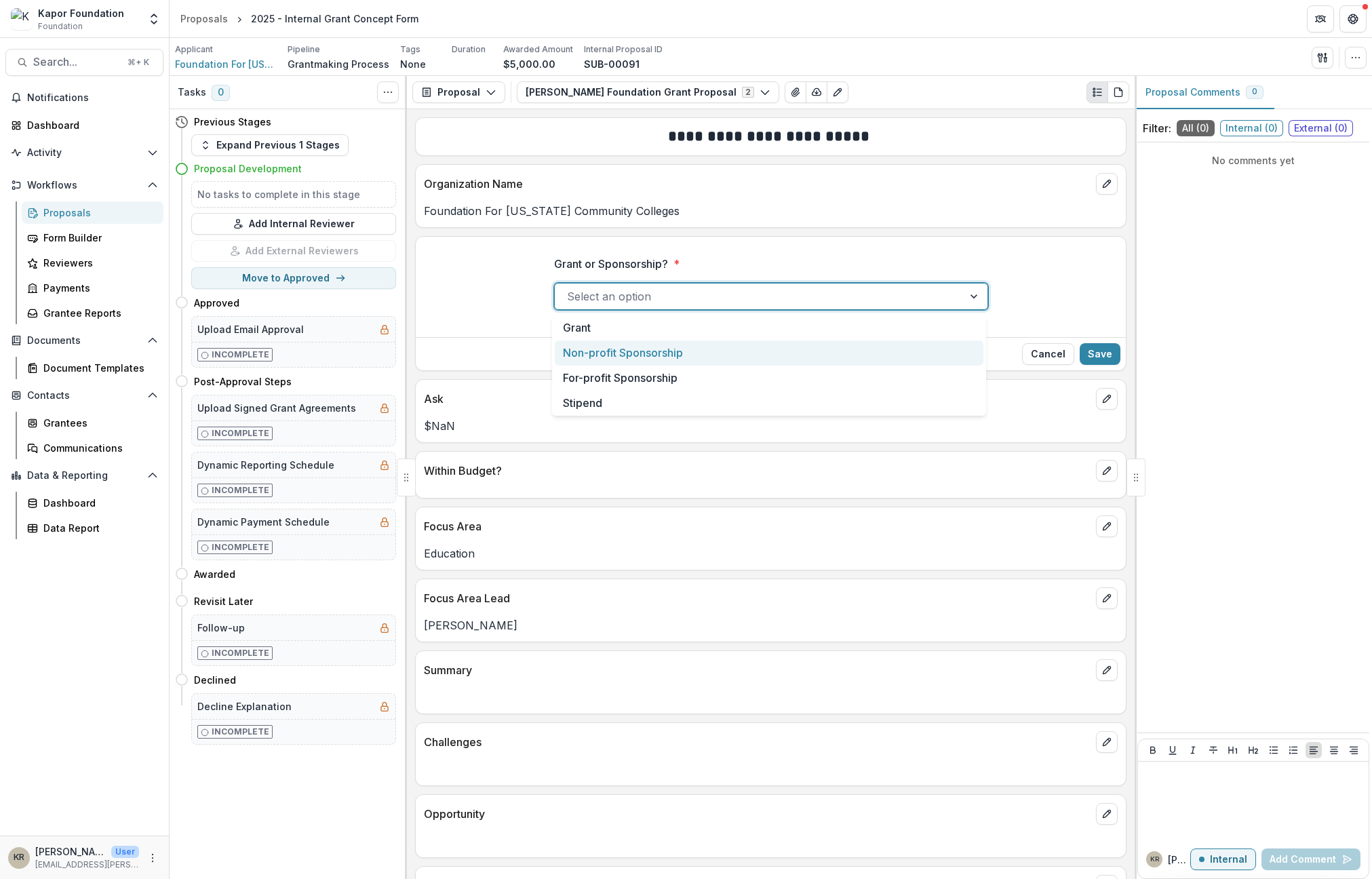
click at [706, 348] on div "Non-profit Sponsorship" at bounding box center [769, 352] width 428 height 25
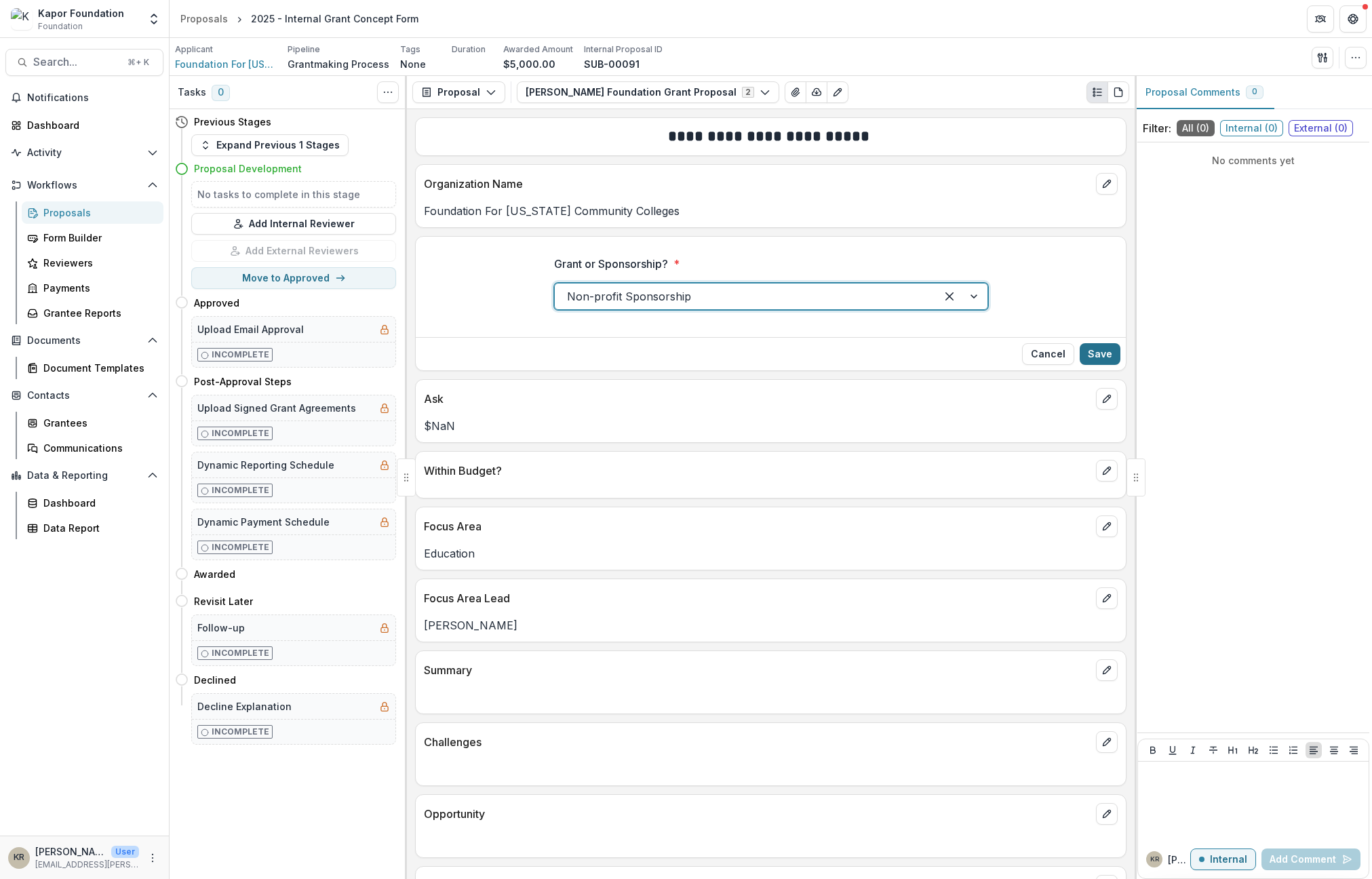
click at [1100, 354] on button "Save" at bounding box center [1100, 353] width 41 height 22
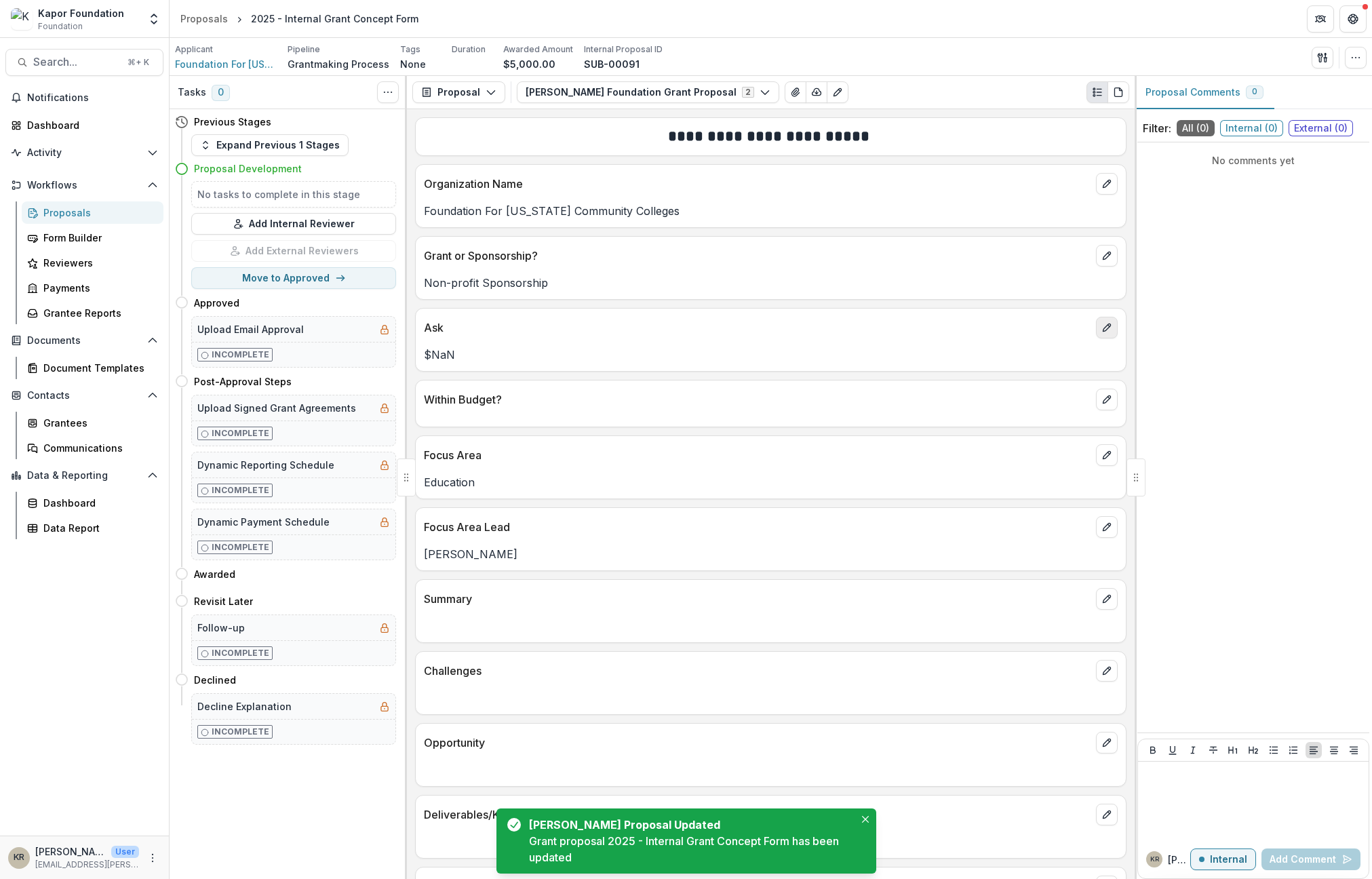
click at [1101, 324] on icon "edit" at bounding box center [1107, 328] width 11 height 11
click at [760, 368] on input "******" at bounding box center [770, 368] width 434 height 27
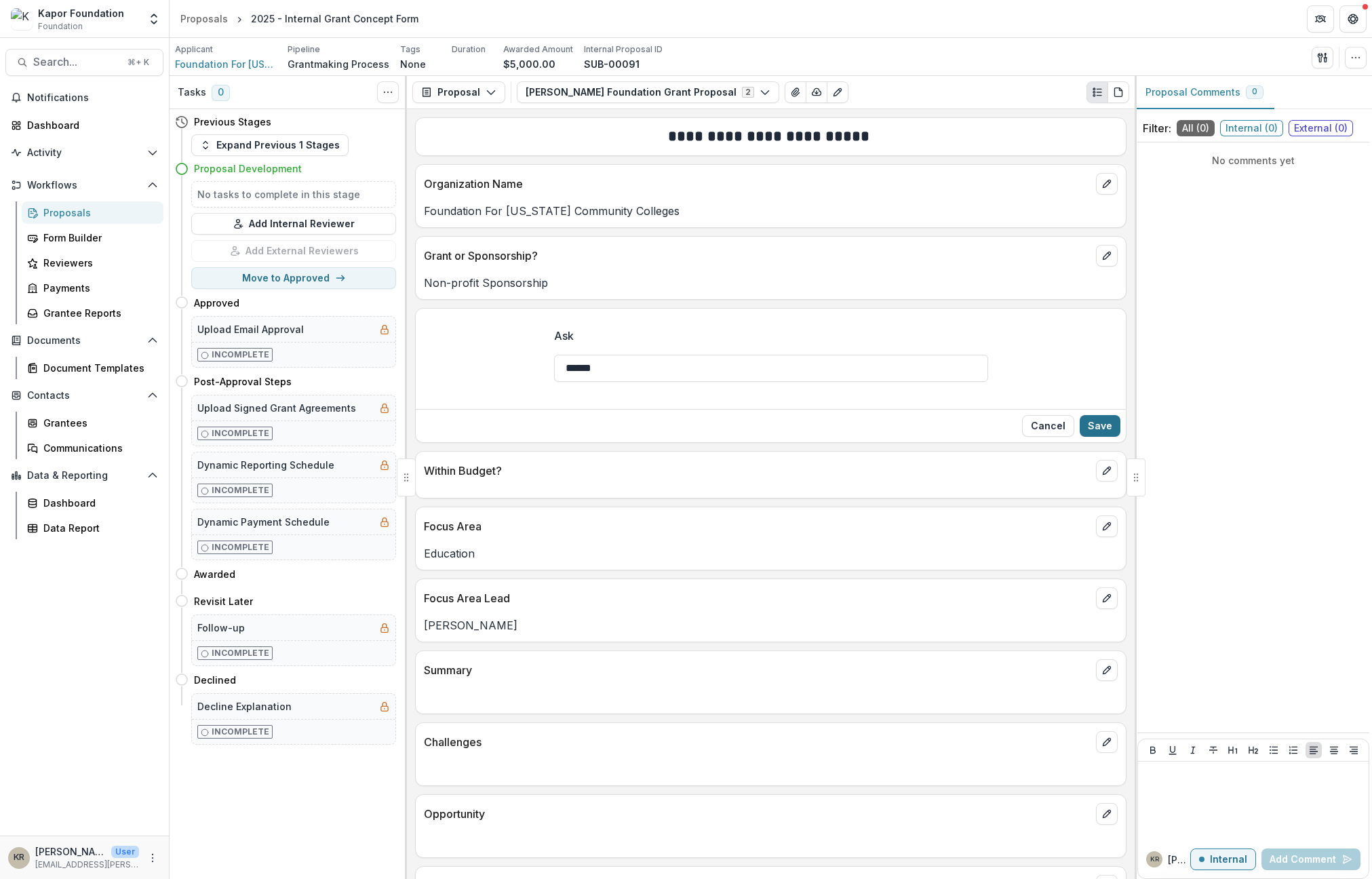
click at [1107, 424] on button "Save" at bounding box center [1100, 425] width 41 height 22
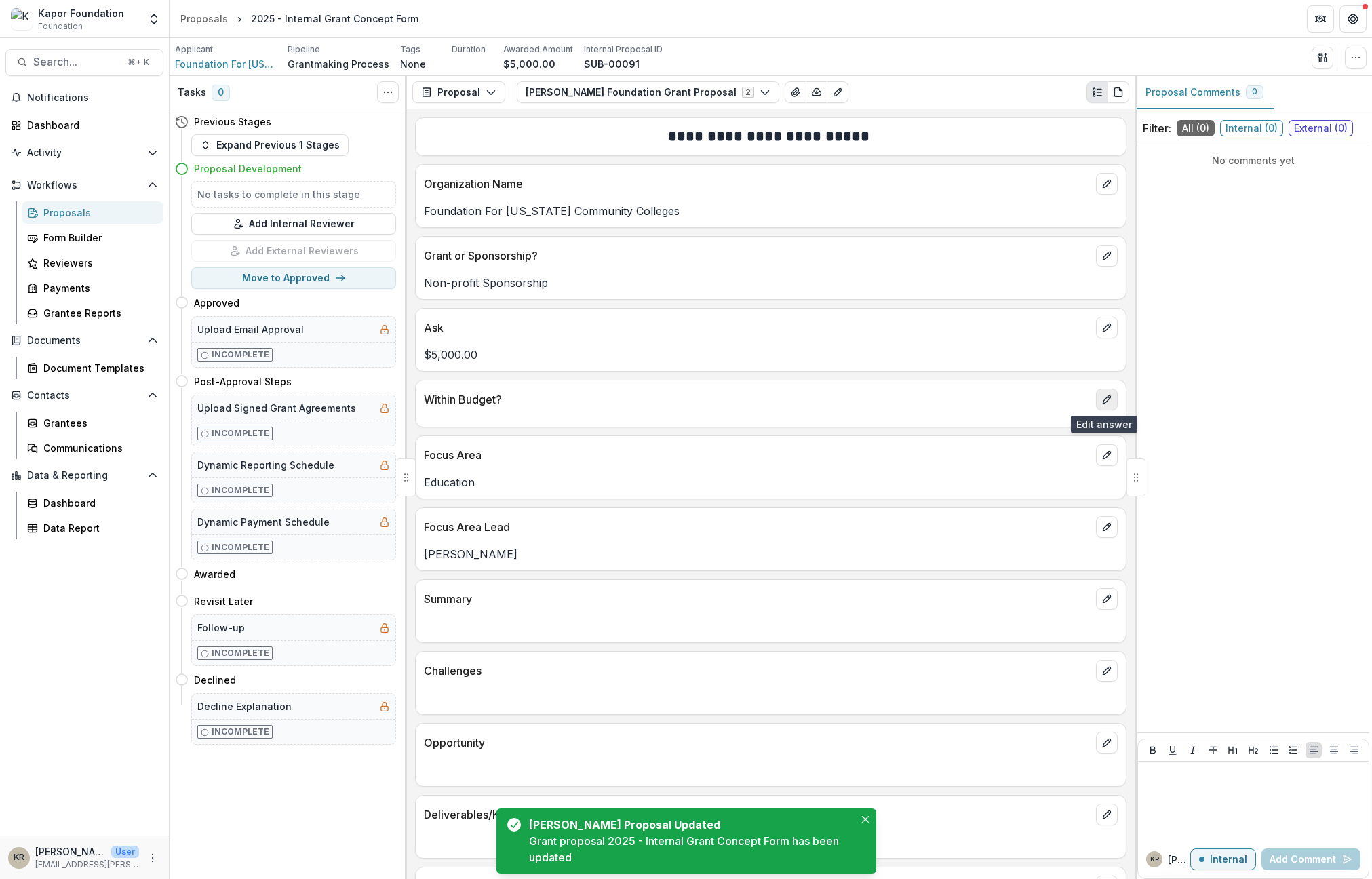
click at [1100, 410] on button "edit" at bounding box center [1106, 399] width 22 height 22
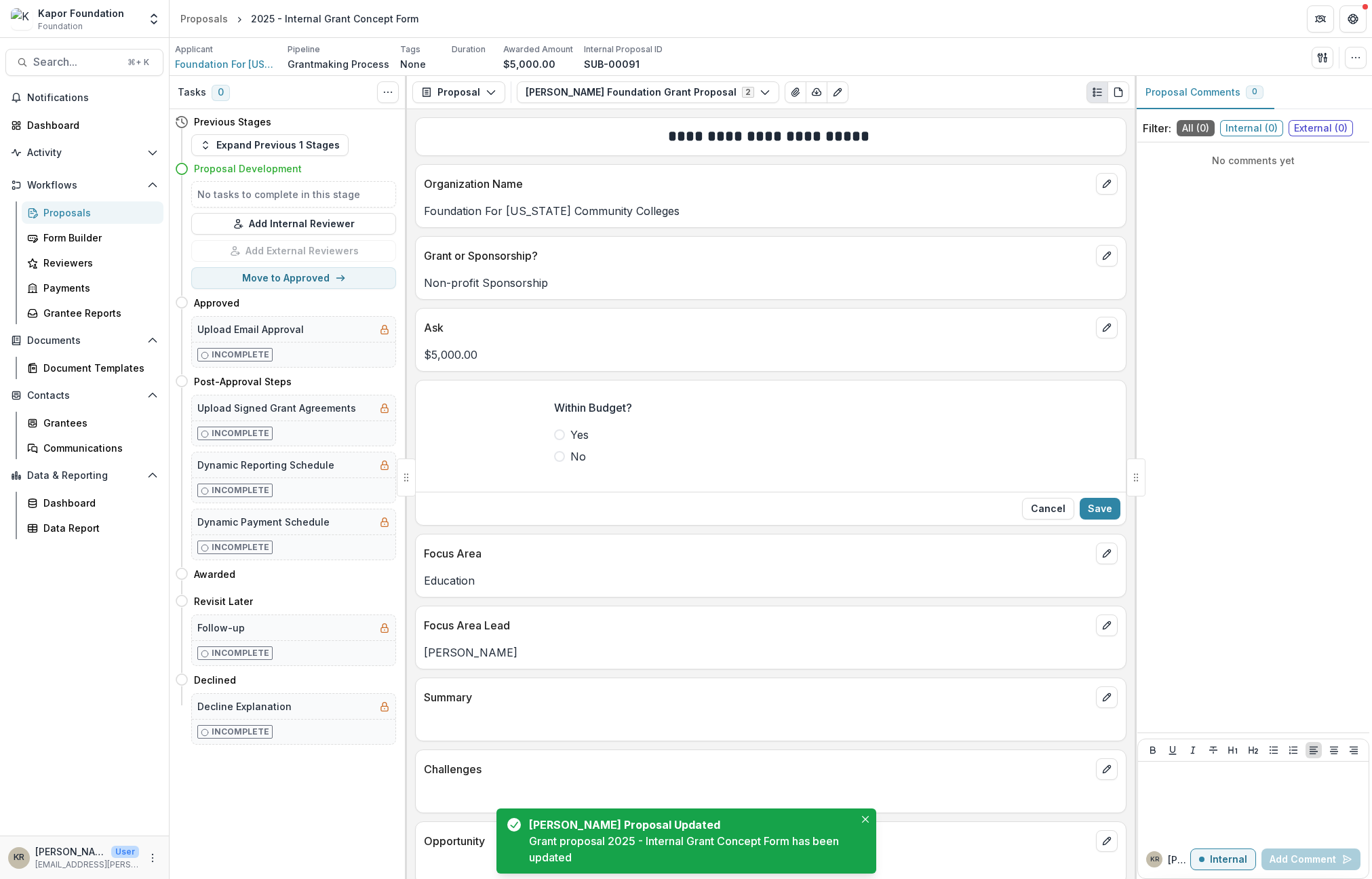
click at [578, 432] on span "Yes" at bounding box center [579, 435] width 18 height 16
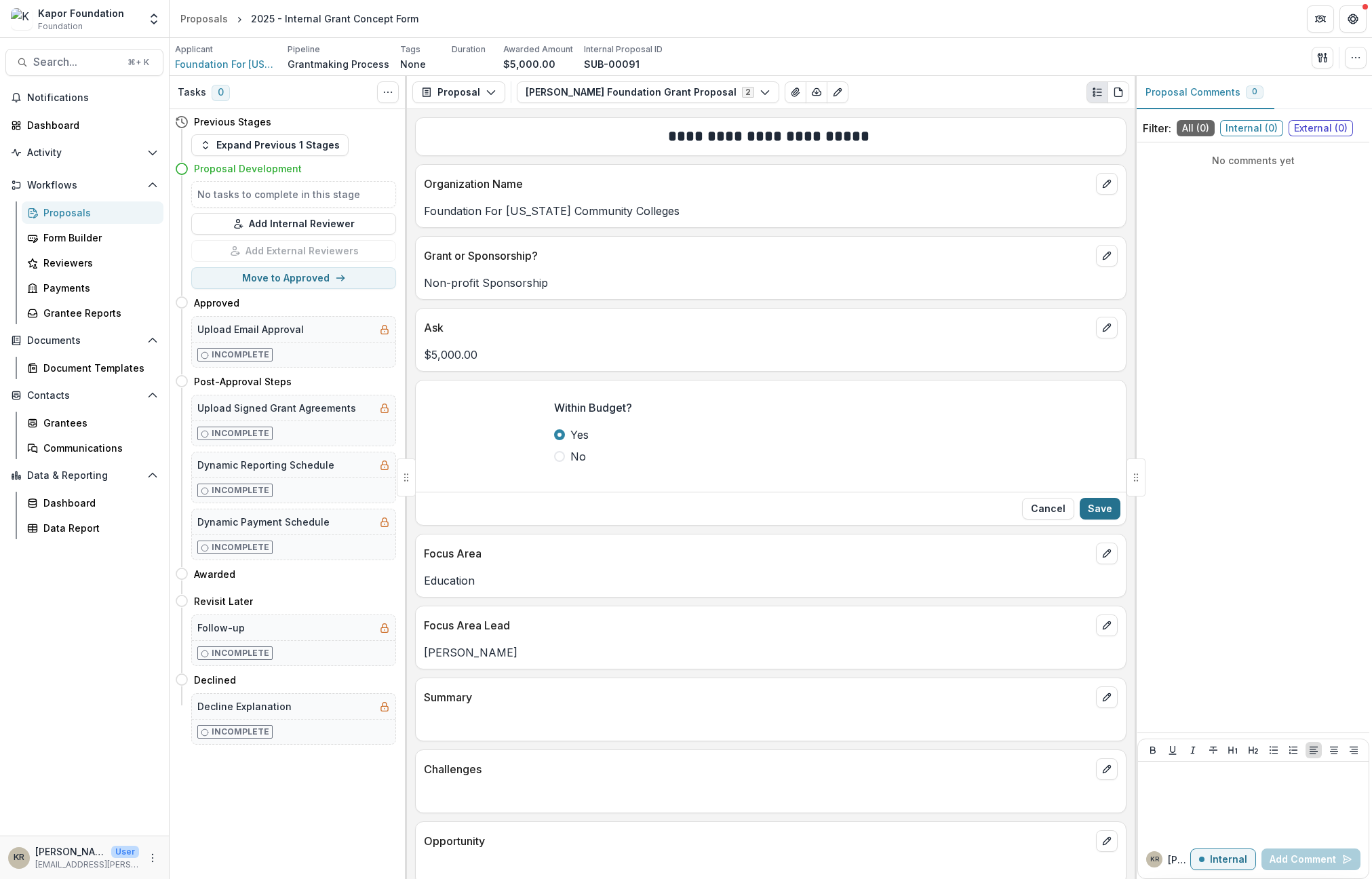
click at [1107, 505] on button "Save" at bounding box center [1100, 508] width 41 height 22
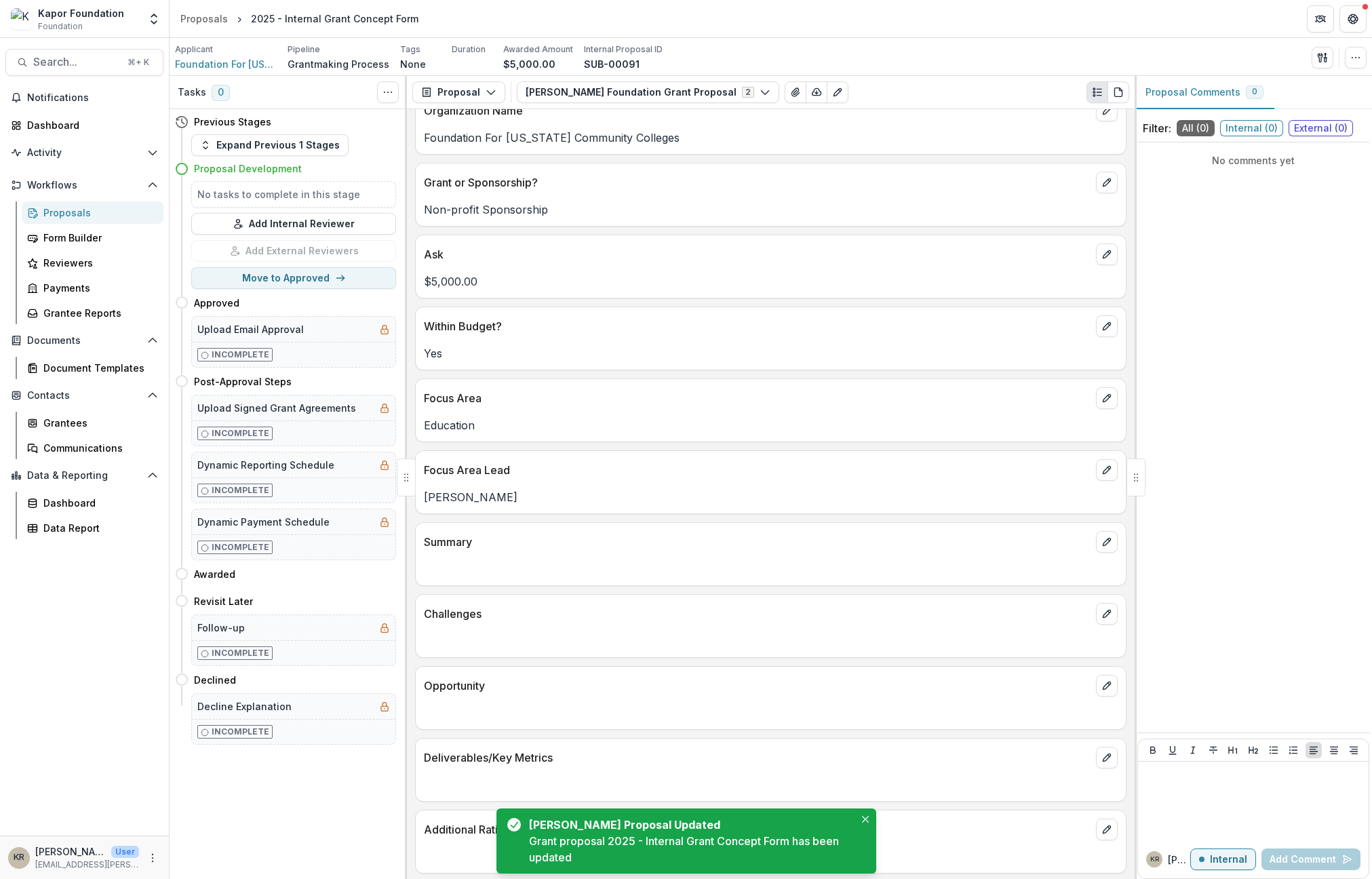
scroll to position [121, 0]
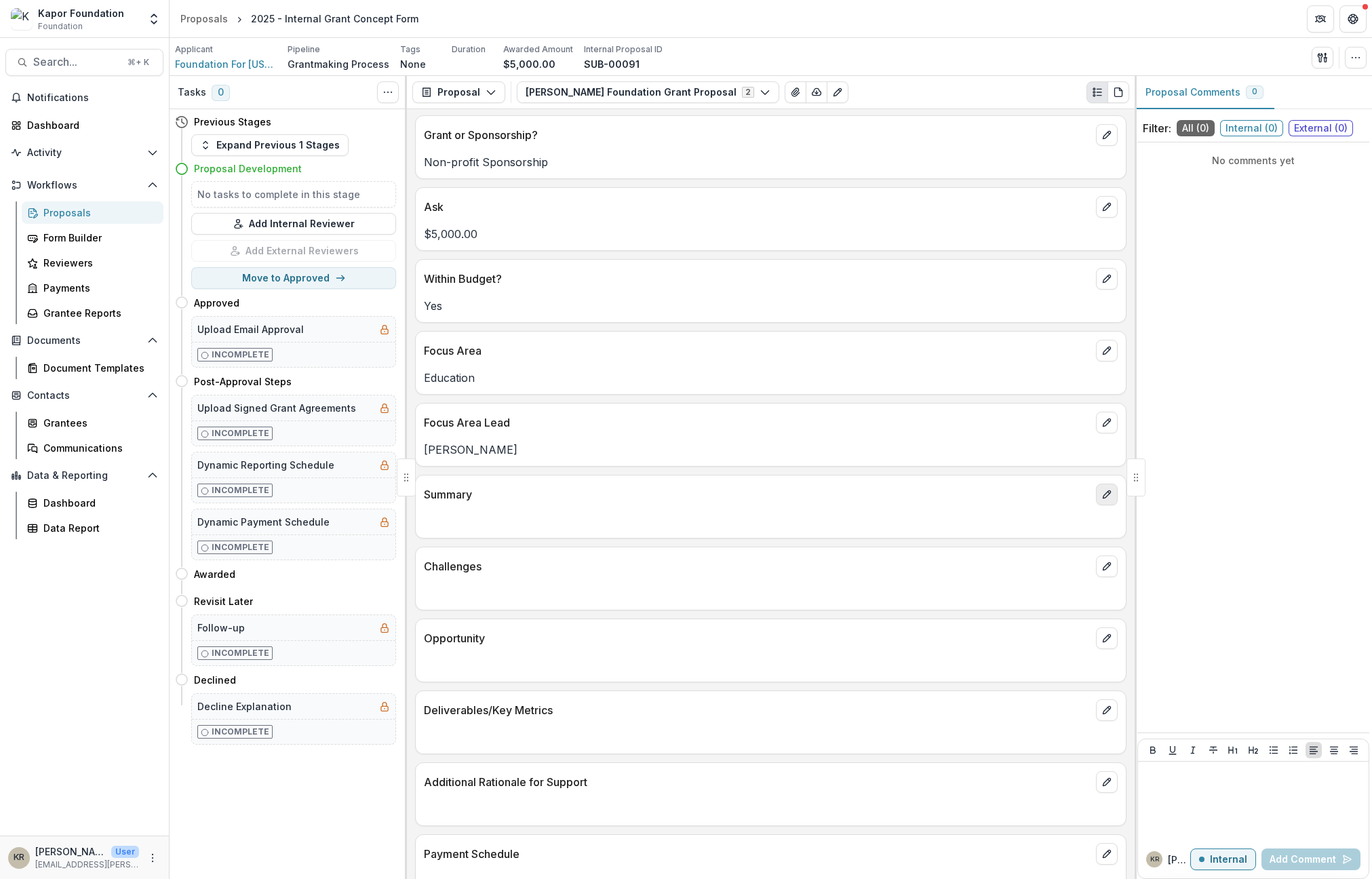
click at [1104, 493] on icon "edit" at bounding box center [1107, 495] width 11 height 11
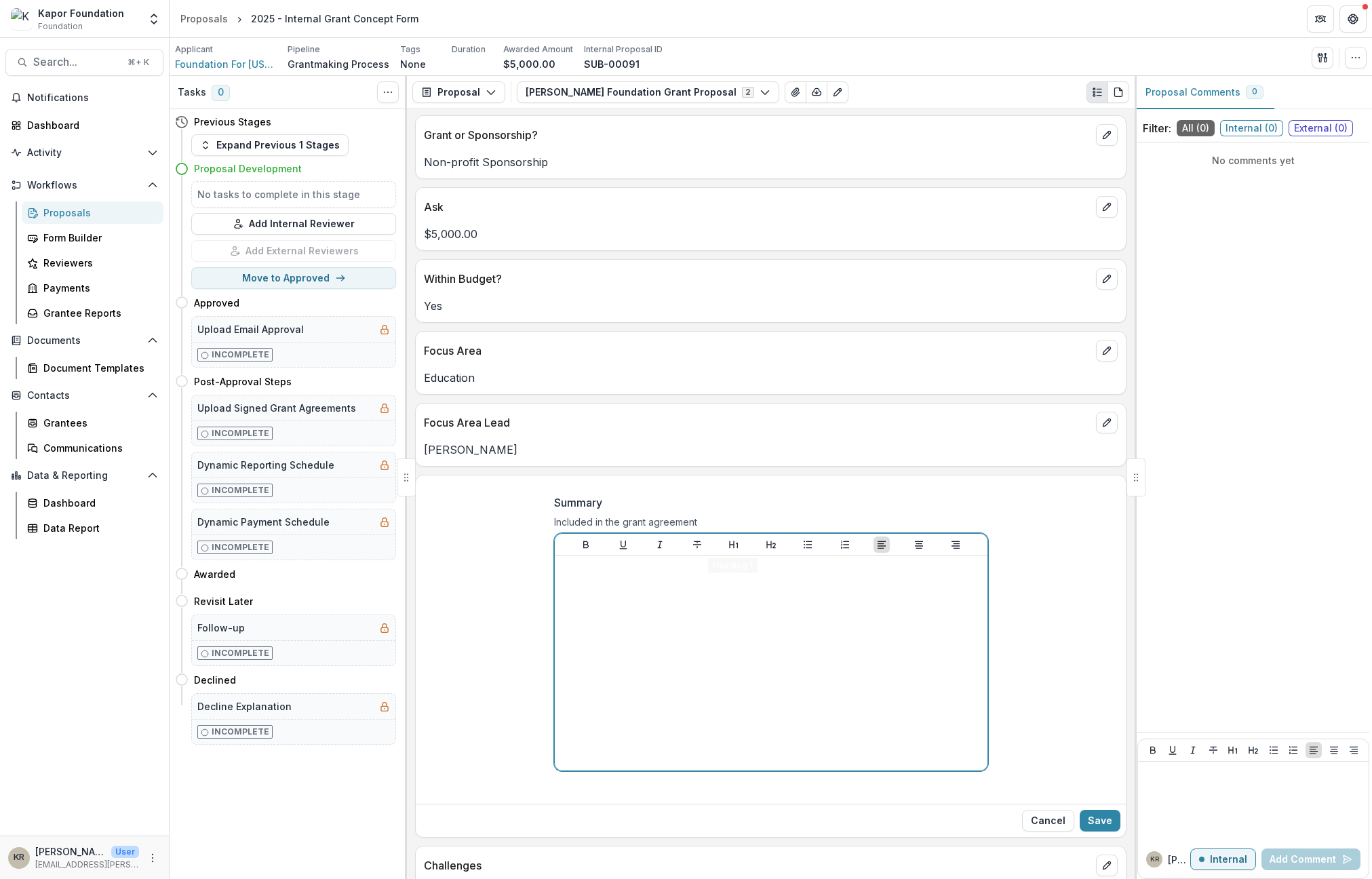
click at [760, 585] on div at bounding box center [771, 663] width 422 height 204
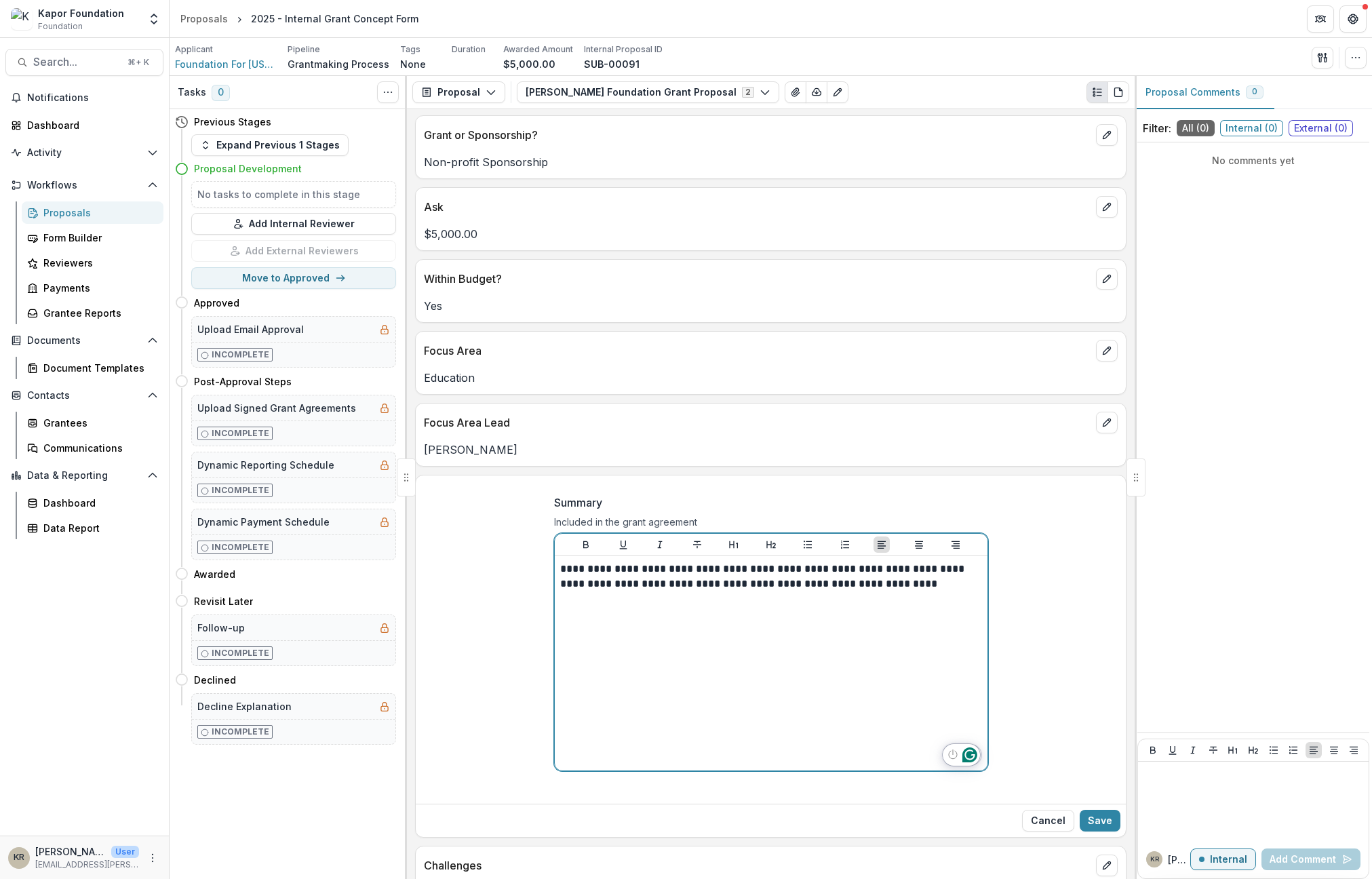
click at [569, 571] on p "**********" at bounding box center [771, 576] width 422 height 30
drag, startPoint x: 564, startPoint y: 570, endPoint x: 558, endPoint y: 571, distance: 6.1
click at [560, 571] on p "**********" at bounding box center [771, 576] width 422 height 30
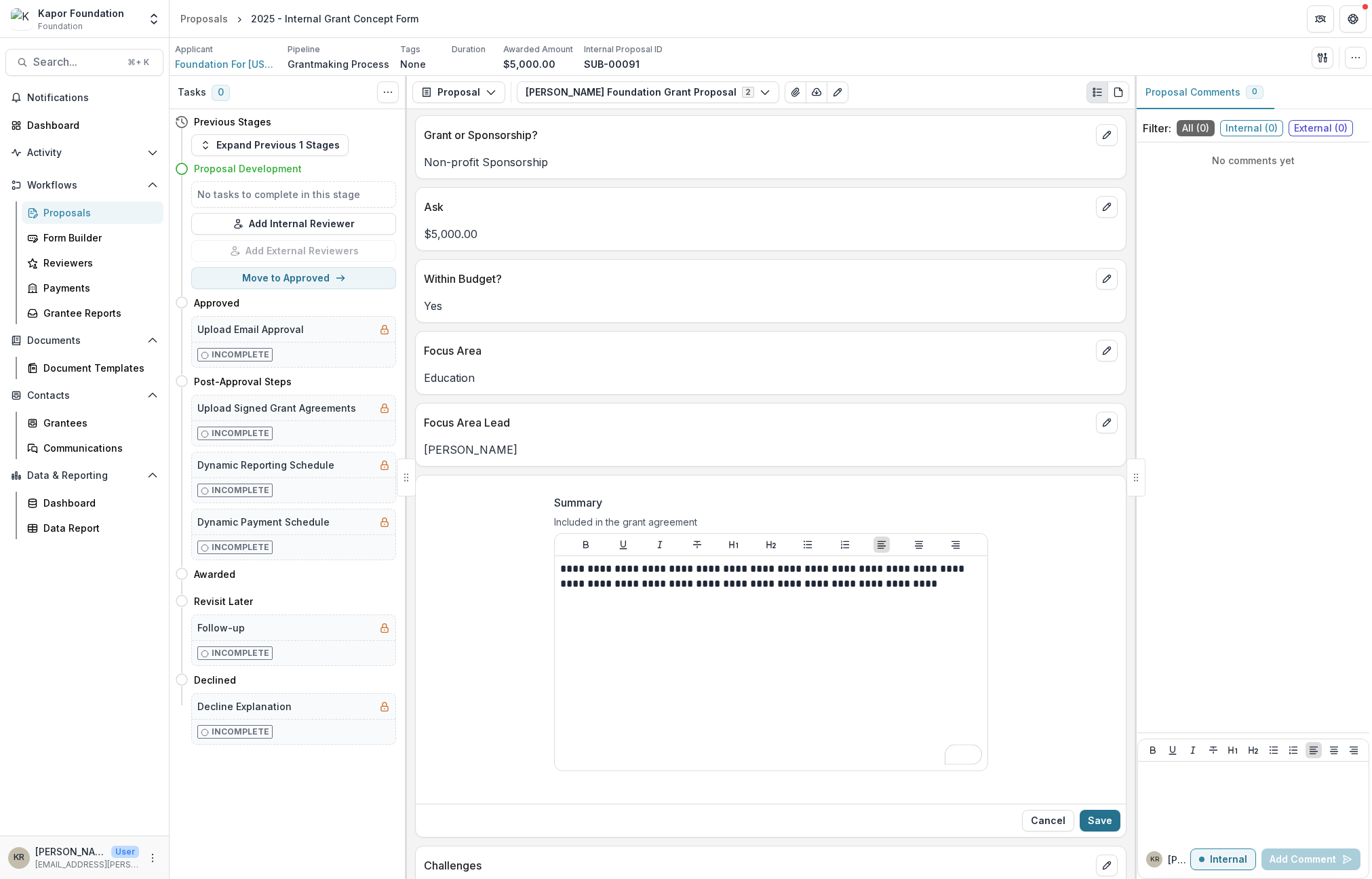
click at [1096, 814] on button "Save" at bounding box center [1100, 820] width 41 height 22
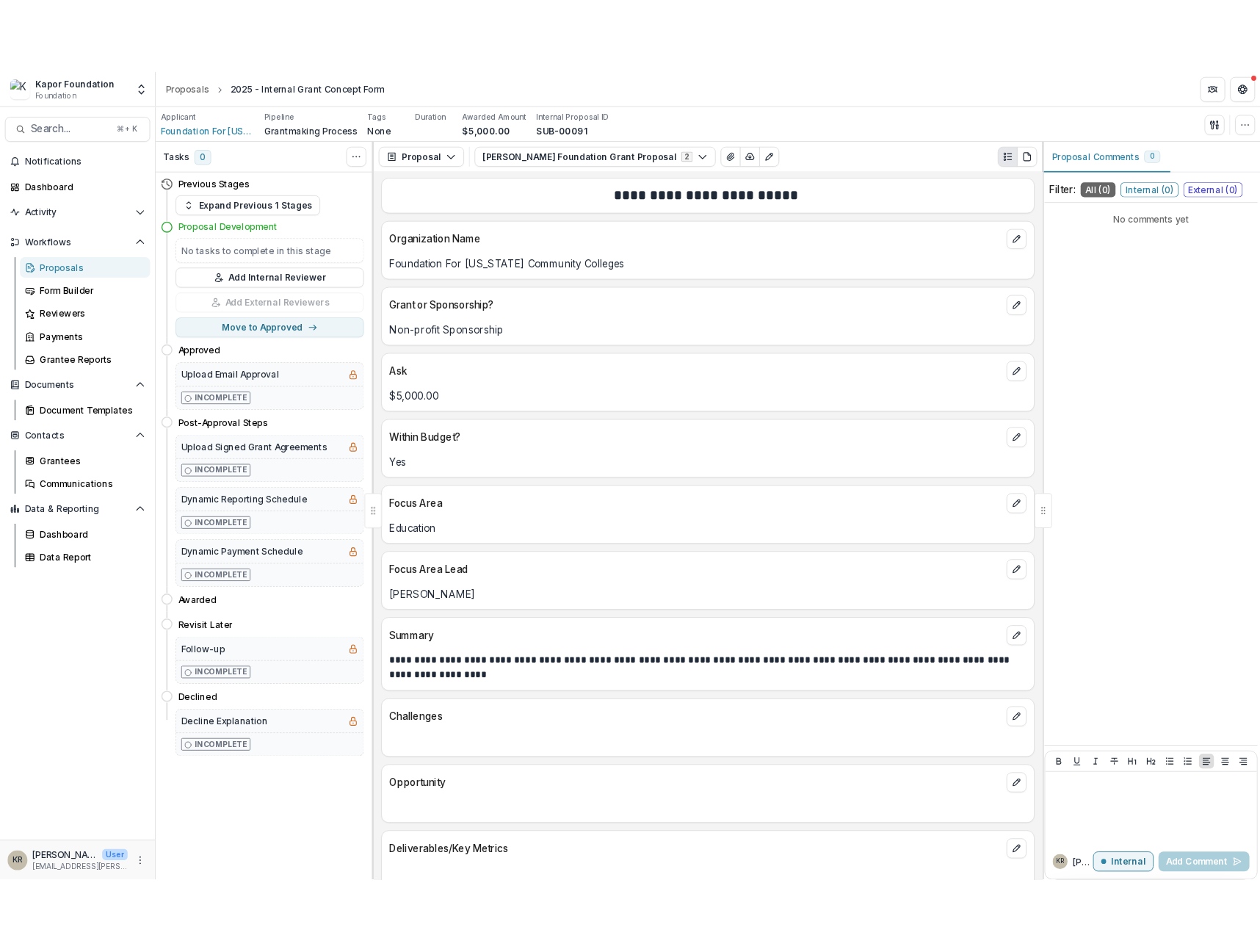
scroll to position [0, 0]
